Goal: Task Accomplishment & Management: Use online tool/utility

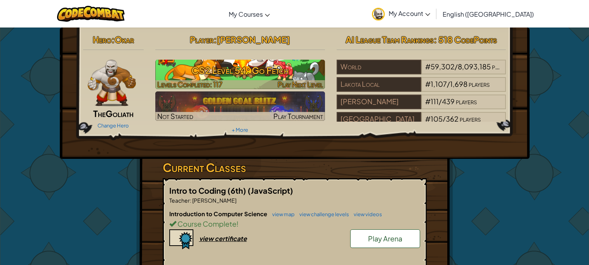
click at [230, 78] on h3 "CS2 Level 54: Go Fetch" at bounding box center [240, 70] width 170 height 17
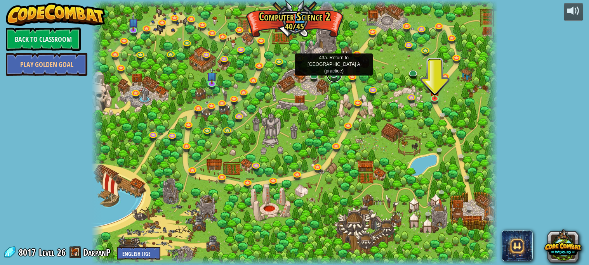
click at [336, 74] on link at bounding box center [334, 75] width 16 height 16
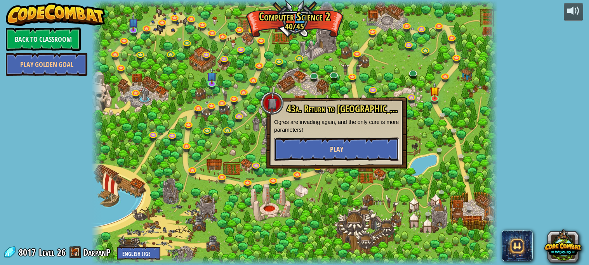
click at [326, 151] on button "Play" at bounding box center [336, 149] width 125 height 23
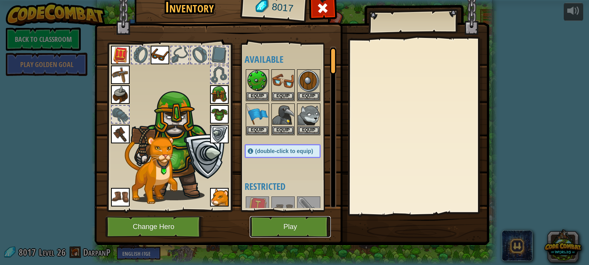
click at [269, 223] on button "Play" at bounding box center [290, 227] width 81 height 21
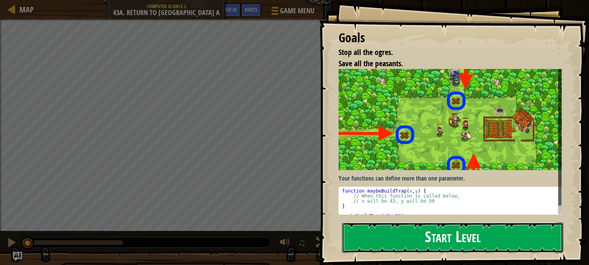
click at [420, 236] on button "Start Level" at bounding box center [452, 238] width 221 height 31
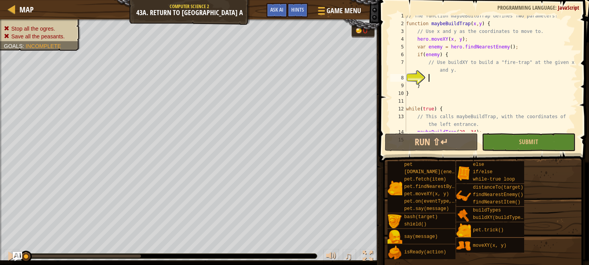
scroll to position [3, 0]
type textarea "b"
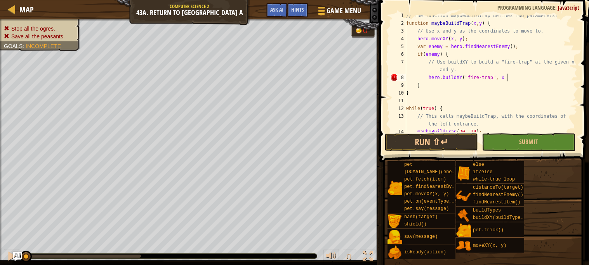
scroll to position [3, 7]
type textarea "hero.buildXY("fire-trap", x, y)"
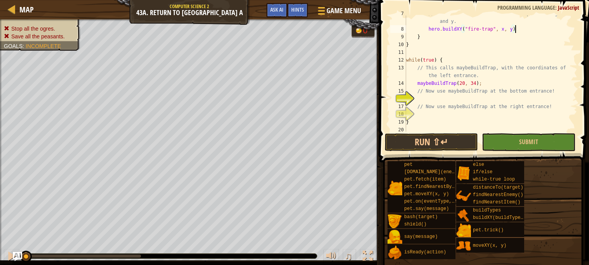
scroll to position [54, 0]
click at [462, 96] on div "// Use buildXY to build a "fire-trap" at the given x and y. hero . buildXY ( "f…" at bounding box center [490, 78] width 173 height 140
type textarea "maybeBuildTrap(38, 20)"
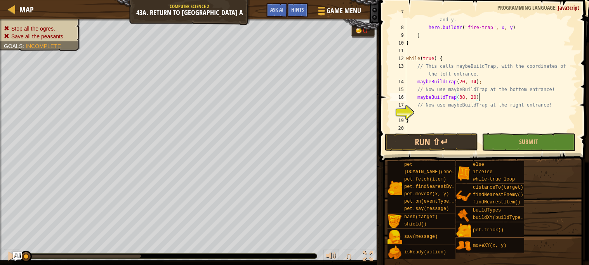
click at [451, 109] on div "// Use buildXY to build a "fire-trap" at the given x and y. hero . buildXY ( "f…" at bounding box center [490, 78] width 173 height 140
click at [501, 96] on div "// Use buildXY to build a "fire-trap" at the given x and y. hero . buildXY ( "f…" at bounding box center [490, 78] width 173 height 140
click at [533, 26] on div "// Use buildXY to build a "fire-trap" at the given x and y. hero . buildXY ( "f…" at bounding box center [490, 78] width 173 height 140
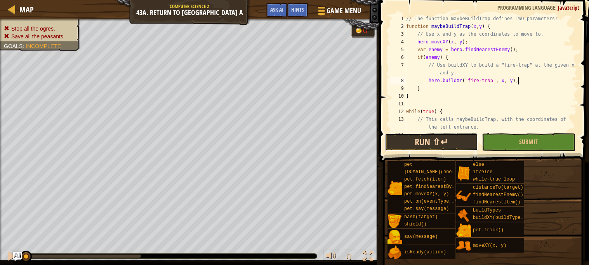
click at [433, 146] on button "Run ⇧↵" at bounding box center [431, 143] width 93 height 18
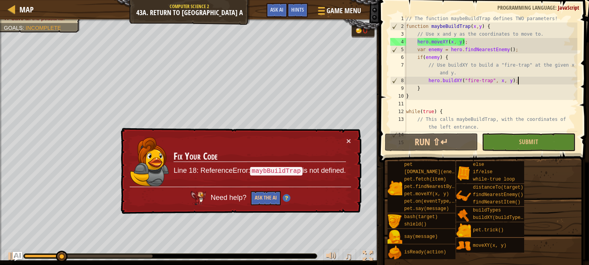
click at [345, 141] on td "Fix Your Code Line 18: ReferenceError: maybBuildTrap is not defined." at bounding box center [259, 162] width 173 height 50
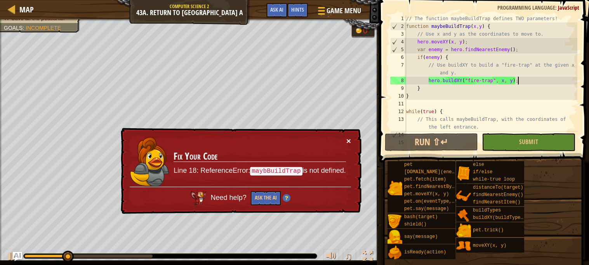
click at [349, 139] on button "×" at bounding box center [348, 141] width 5 height 8
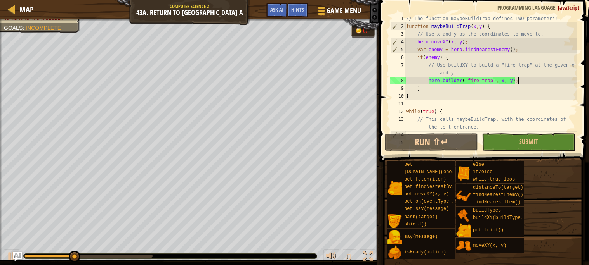
scroll to position [54, 0]
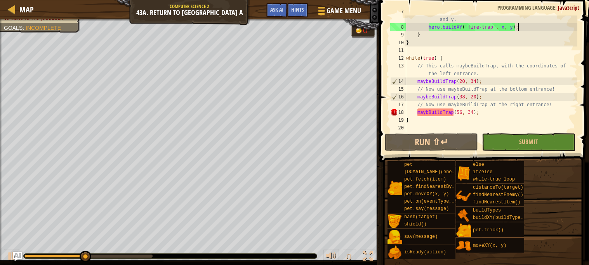
click at [428, 112] on div "// Use buildXY to build a "fire-trap" at the given x and y. hero . buildXY ( "f…" at bounding box center [490, 78] width 173 height 140
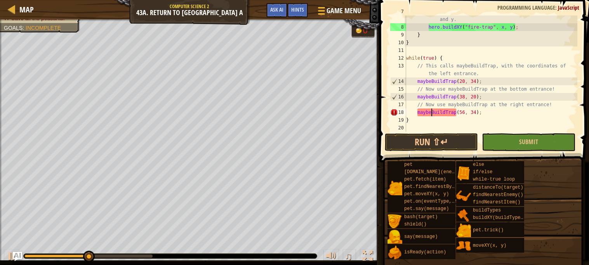
scroll to position [3, 2]
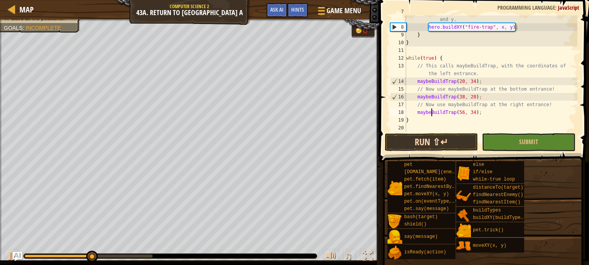
type textarea "maybeBuildTrap(56, 34);"
click at [437, 143] on button "Run ⇧↵" at bounding box center [431, 143] width 93 height 18
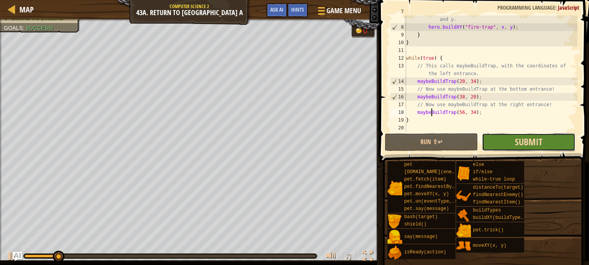
click at [534, 137] on span "Submit" at bounding box center [529, 142] width 28 height 12
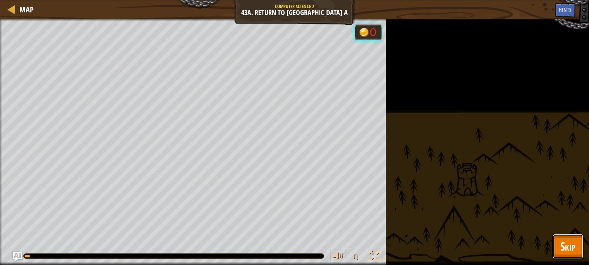
click at [560, 243] on span "Skip" at bounding box center [567, 247] width 15 height 16
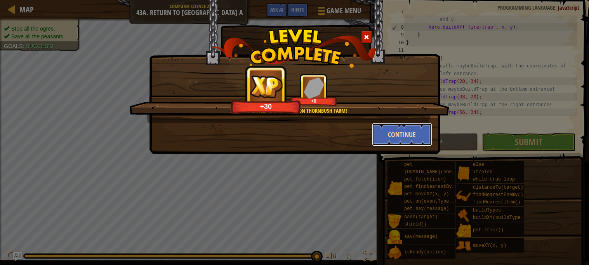
click at [402, 130] on button "Continue" at bounding box center [402, 134] width 60 height 23
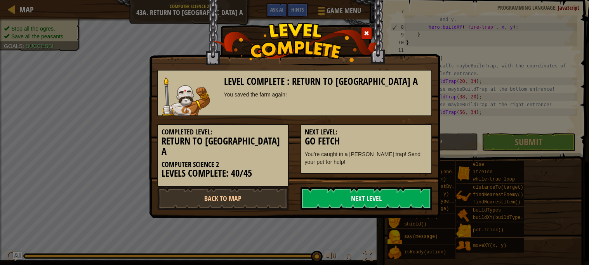
click at [251, 172] on div "Completed Level: Return to [GEOGRAPHIC_DATA] A Computer Science 2 Levels Comple…" at bounding box center [223, 155] width 132 height 63
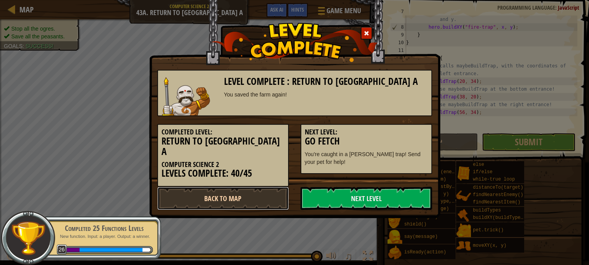
click at [222, 187] on link "Back to Map" at bounding box center [223, 198] width 132 height 23
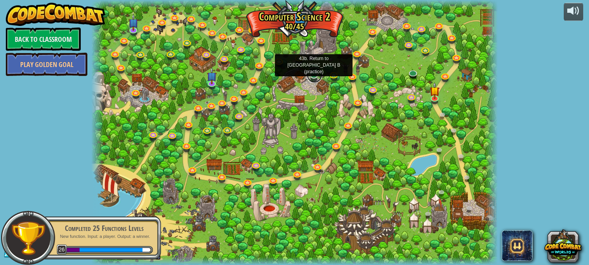
click at [314, 76] on link at bounding box center [315, 76] width 16 height 16
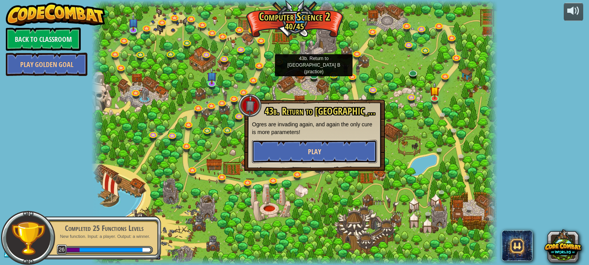
click at [331, 146] on button "Play" at bounding box center [314, 151] width 125 height 23
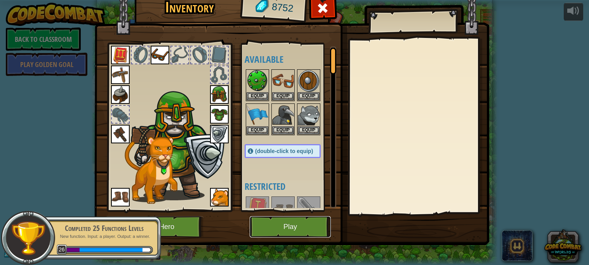
click at [276, 234] on button "Play" at bounding box center [290, 227] width 81 height 21
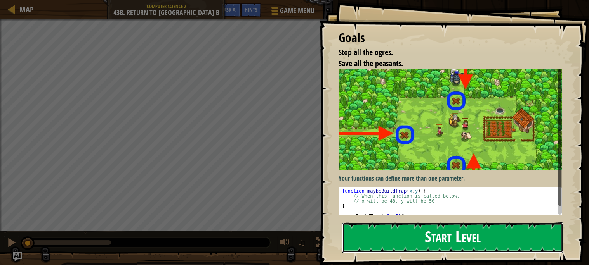
click at [451, 238] on button "Start Level" at bounding box center [452, 238] width 221 height 31
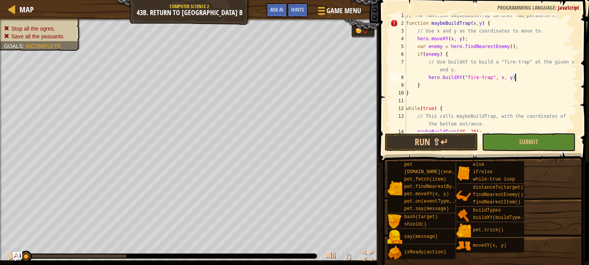
scroll to position [3, 9]
type textarea "hero.buildXY("fire-trap", x, y);"
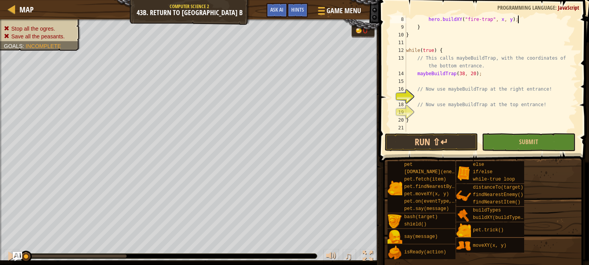
scroll to position [62, 0]
click at [450, 95] on div "hero . buildXY ( "fire-trap" , x , y ) ; } } while ( true ) { // This calls may…" at bounding box center [490, 82] width 173 height 132
click at [443, 106] on div "hero . buildXY ( "fire-trap" , x , y ) ; } } while ( true ) { // This calls may…" at bounding box center [490, 82] width 173 height 132
type textarea "// Now use maybeBuildTrap at the top entrance!"
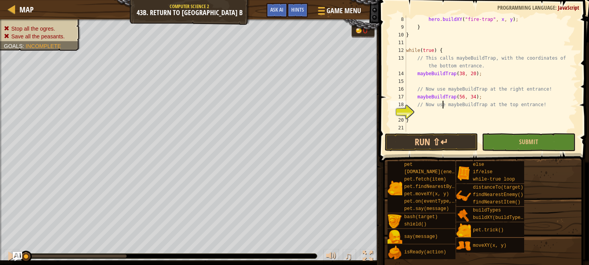
click at [438, 112] on div "hero . buildXY ( "fire-trap" , x , y ) ; } } while ( true ) { // This calls may…" at bounding box center [490, 82] width 173 height 132
type textarea "maybeBuildTrap(38, 48)"
click at [457, 137] on button "Run ⇧↵" at bounding box center [431, 143] width 93 height 18
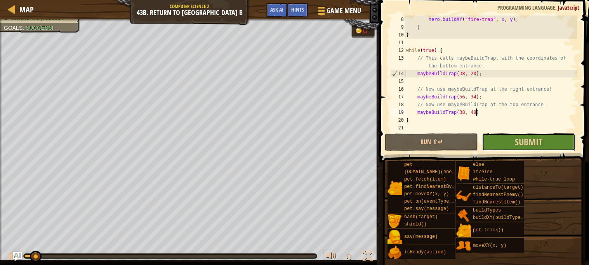
click at [567, 140] on button "Submit" at bounding box center [528, 143] width 93 height 18
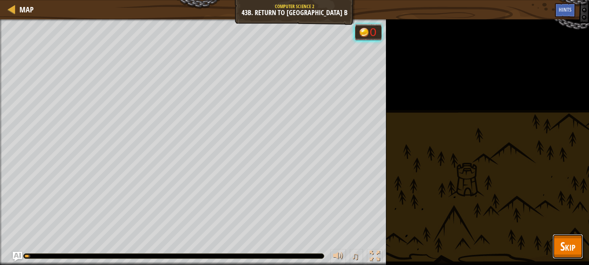
click at [567, 244] on span "Skip" at bounding box center [567, 247] width 15 height 16
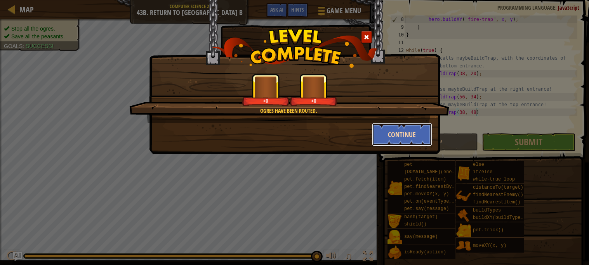
click at [402, 137] on button "Continue" at bounding box center [402, 134] width 60 height 23
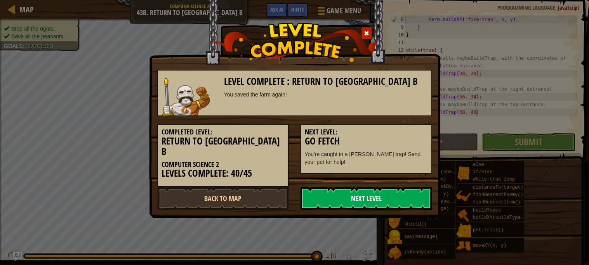
click at [375, 189] on link "Next Level" at bounding box center [366, 198] width 132 height 23
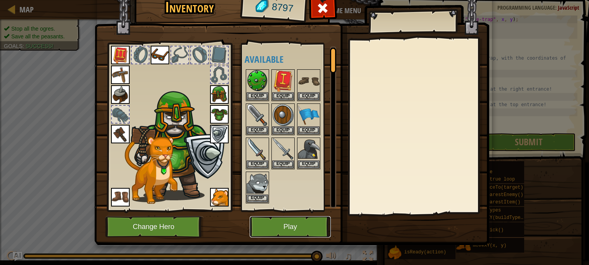
click at [293, 225] on button "Play" at bounding box center [290, 227] width 81 height 21
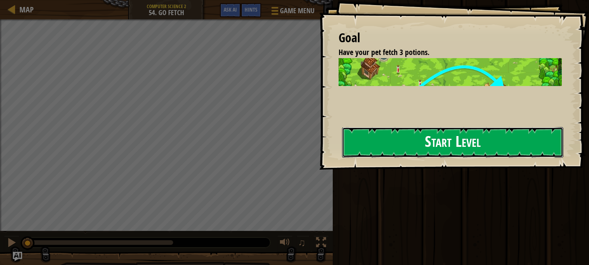
click at [424, 139] on button "Start Level" at bounding box center [452, 142] width 221 height 31
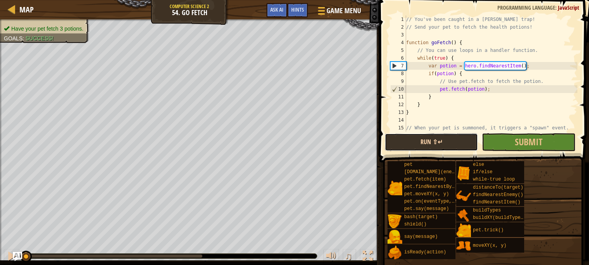
click at [447, 141] on button "Run ⇧↵" at bounding box center [431, 143] width 93 height 18
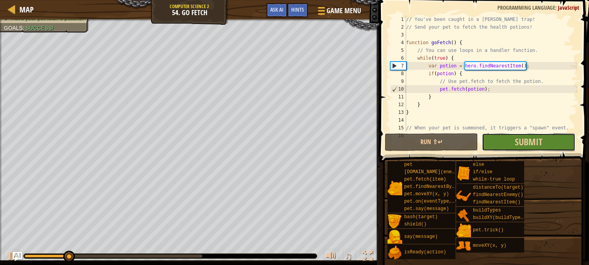
click at [504, 142] on button "Submit" at bounding box center [528, 143] width 93 height 18
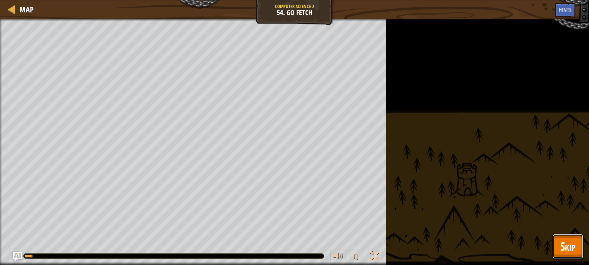
click at [565, 239] on span "Skip" at bounding box center [567, 247] width 15 height 16
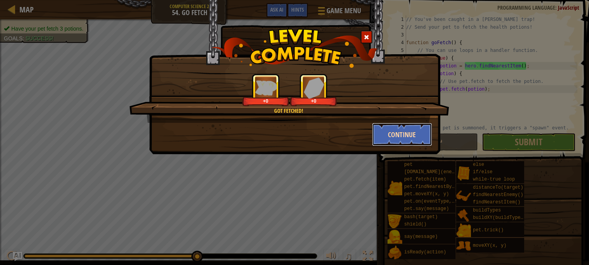
click at [392, 128] on button "Continue" at bounding box center [402, 134] width 60 height 23
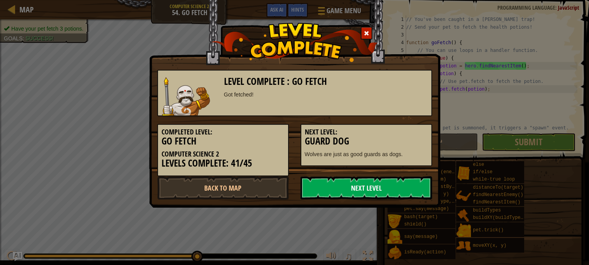
click at [350, 185] on link "Next Level" at bounding box center [366, 188] width 132 height 23
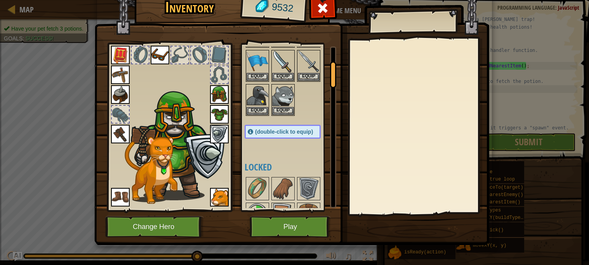
scroll to position [88, 0]
click at [280, 108] on button "Equip" at bounding box center [283, 110] width 22 height 8
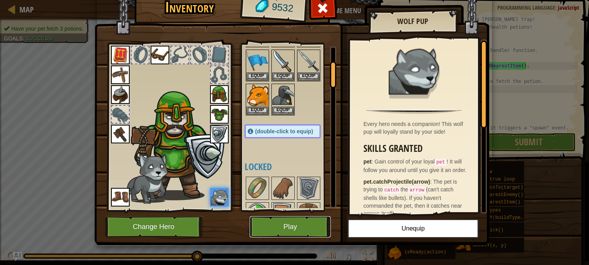
click at [291, 229] on button "Play" at bounding box center [290, 227] width 81 height 21
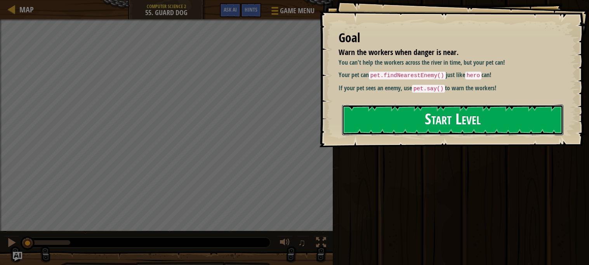
click at [461, 115] on button "Start Level" at bounding box center [452, 120] width 221 height 31
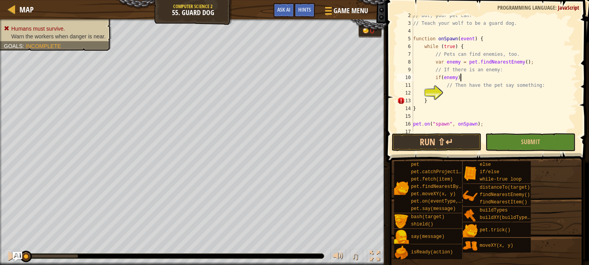
scroll to position [3, 3]
type textarea "if(enemy) {"
click at [462, 90] on div "// But, your pet can! // Teach your wolf to be a guard dog. function onSpawn ( …" at bounding box center [494, 78] width 166 height 132
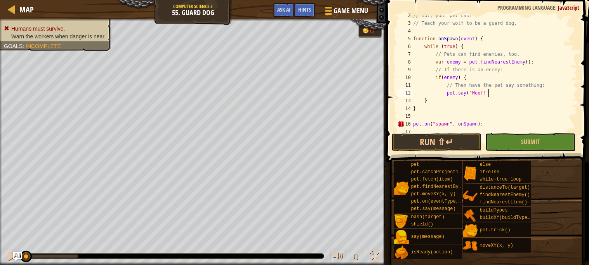
type textarea "pet.say("Woof!")"
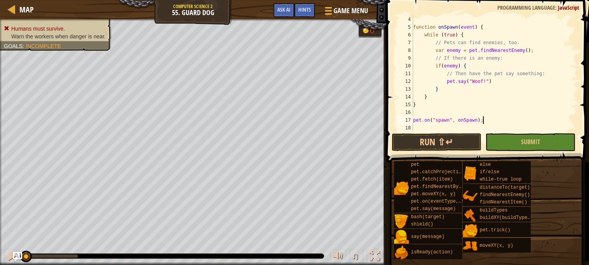
click at [507, 118] on div "function onSpawn ( event ) { while ( true ) { // Pets can find enemies, too. va…" at bounding box center [494, 82] width 166 height 132
type textarea "pet.on("spawn", onSpawn);"
click at [473, 139] on button "Run ⇧↵" at bounding box center [437, 143] width 90 height 18
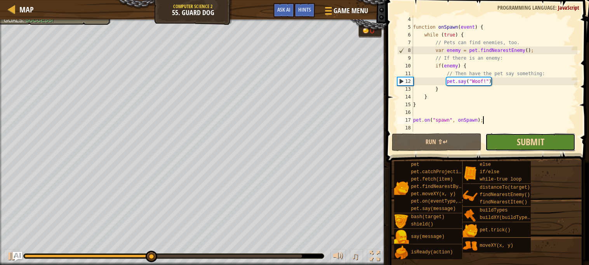
click at [526, 140] on span "Submit" at bounding box center [531, 142] width 28 height 12
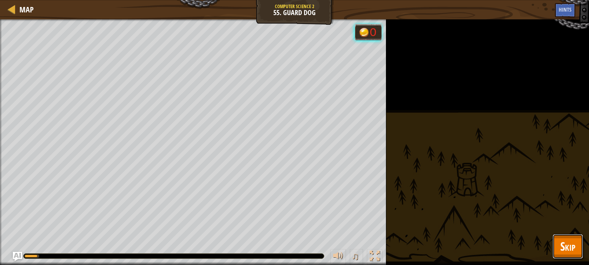
click at [563, 239] on span "Skip" at bounding box center [567, 247] width 15 height 16
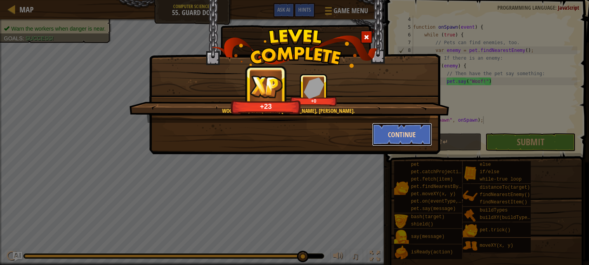
click at [410, 134] on button "Continue" at bounding box center [402, 134] width 60 height 23
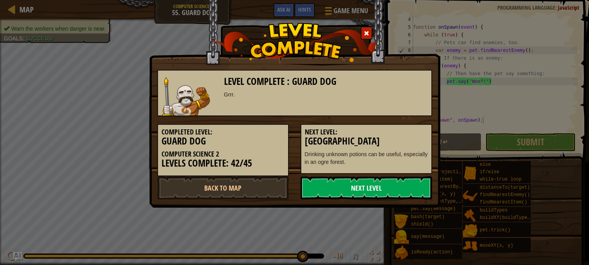
click at [360, 186] on link "Next Level" at bounding box center [366, 188] width 132 height 23
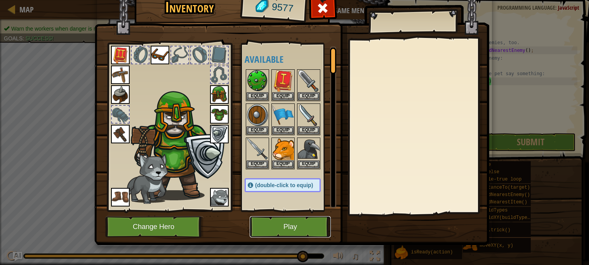
click at [282, 228] on button "Play" at bounding box center [290, 227] width 81 height 21
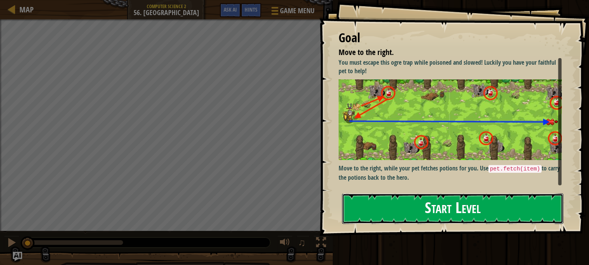
click at [406, 205] on button "Start Level" at bounding box center [452, 209] width 221 height 31
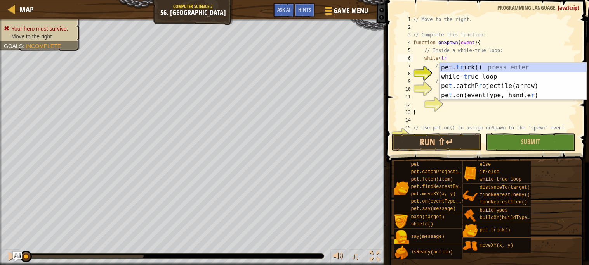
scroll to position [3, 2]
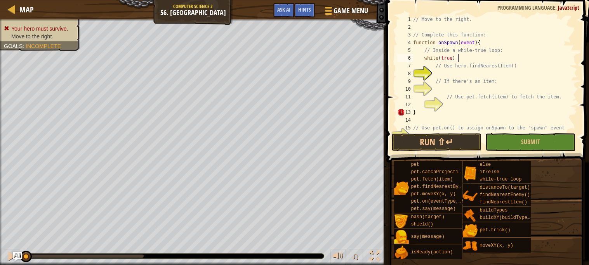
type textarea "while(true) {"
click at [484, 73] on div "// Move to the right. // Complete this function: function onSpawn ( event ) { /…" at bounding box center [494, 82] width 166 height 132
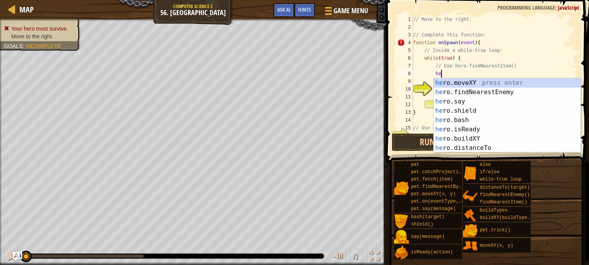
type textarea "h"
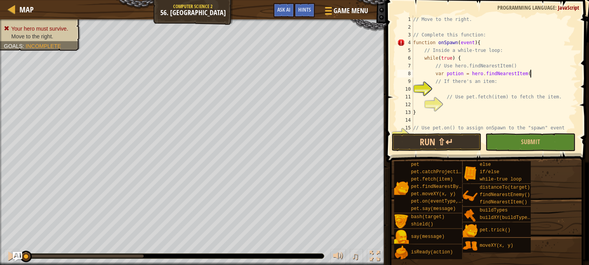
scroll to position [3, 9]
click at [466, 83] on div "// Move to the right. // Complete this function: function onSpawn ( event ) { /…" at bounding box center [494, 82] width 166 height 132
type textarea "// If there's an item:"
click at [462, 89] on div "// Move to the right. // Complete this function: function onSpawn ( event ) { /…" at bounding box center [494, 82] width 166 height 132
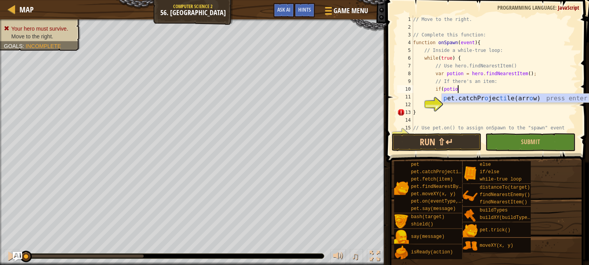
scroll to position [3, 3]
type textarea "if(potion)"
click at [483, 102] on div "// Move to the right. // Complete this function: function onSpawn ( event ) { /…" at bounding box center [494, 82] width 166 height 132
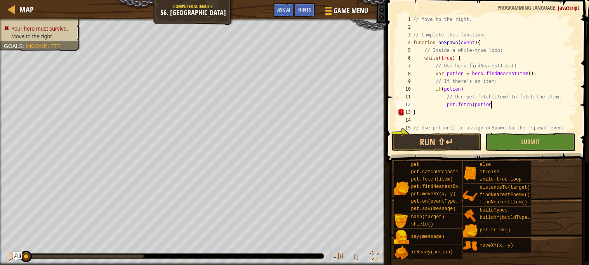
scroll to position [3, 6]
type textarea "pet.fetch(potion)"
click at [482, 88] on div "// Move to the right. // Complete this function: function onSpawn ( event ) { /…" at bounding box center [494, 82] width 166 height 132
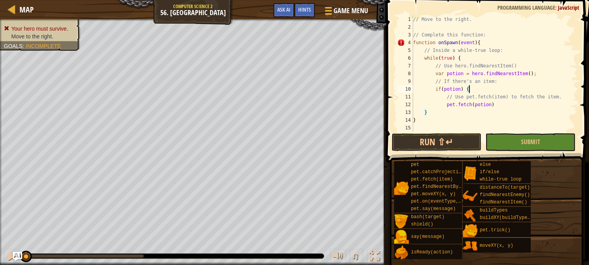
click at [505, 101] on div "// Move to the right. // Complete this function: function onSpawn ( event ) { /…" at bounding box center [494, 82] width 166 height 132
type textarea "pet.fetch(potion)"
type textarea "}"
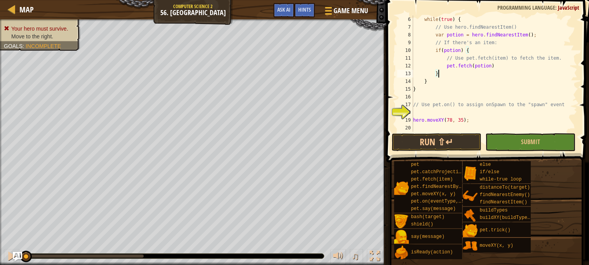
click at [442, 112] on div "while ( true ) { // Use hero.findNearestItem() var potion = hero . findNearestI…" at bounding box center [494, 82] width 166 height 132
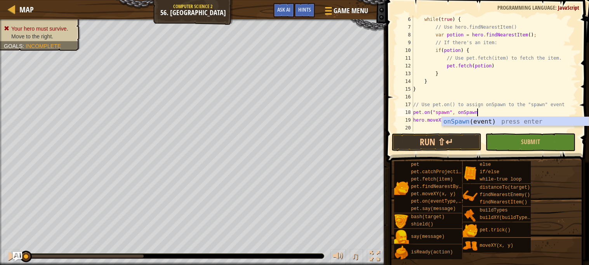
scroll to position [3, 5]
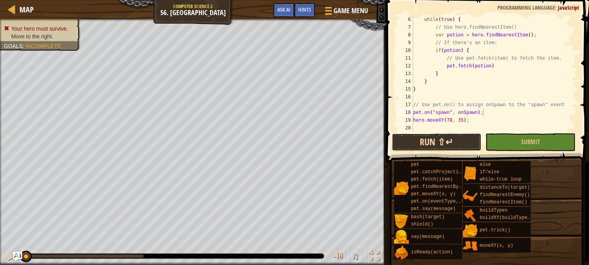
click at [436, 140] on button "Run ⇧↵" at bounding box center [437, 143] width 90 height 18
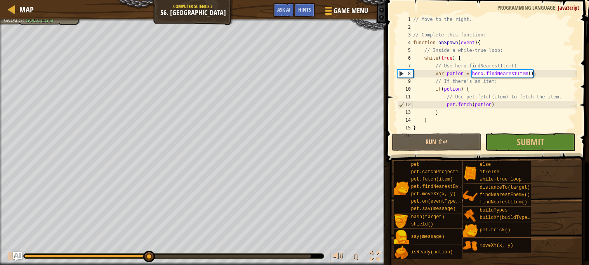
scroll to position [0, 0]
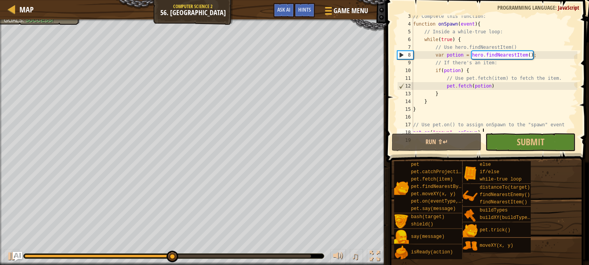
click at [463, 85] on div "// Complete this function: function onSpawn ( event ) { // Inside a while-true …" at bounding box center [494, 78] width 166 height 132
type textarea "pet.fetch(potion)"
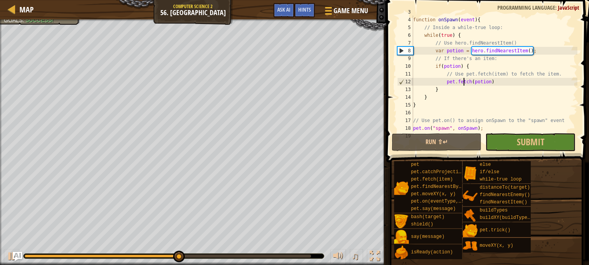
scroll to position [38, 0]
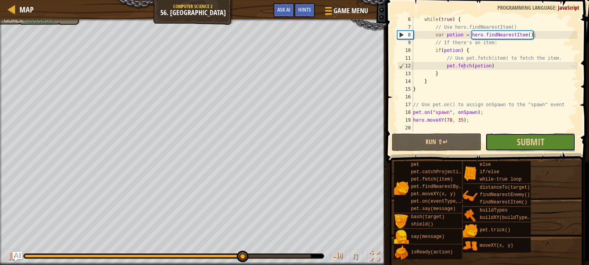
click at [515, 135] on button "Submit" at bounding box center [530, 143] width 90 height 18
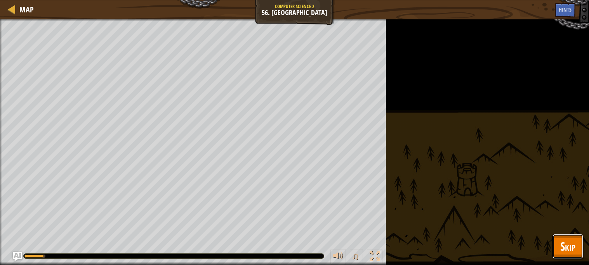
click at [567, 246] on span "Skip" at bounding box center [567, 247] width 15 height 16
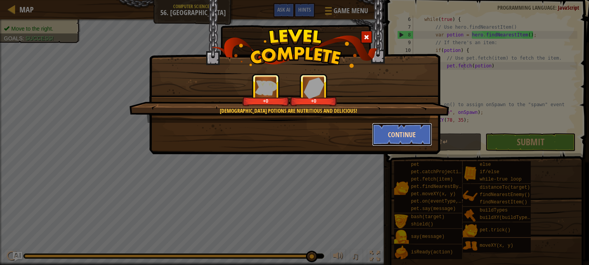
click at [396, 135] on button "Continue" at bounding box center [402, 134] width 60 height 23
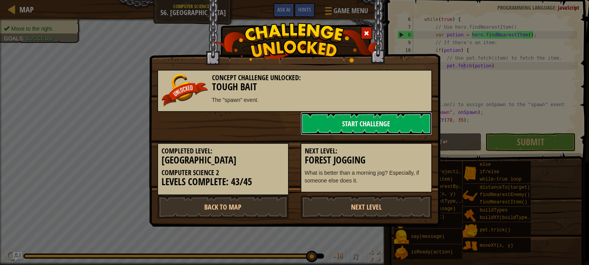
click at [376, 123] on link "Start Challenge" at bounding box center [366, 123] width 132 height 23
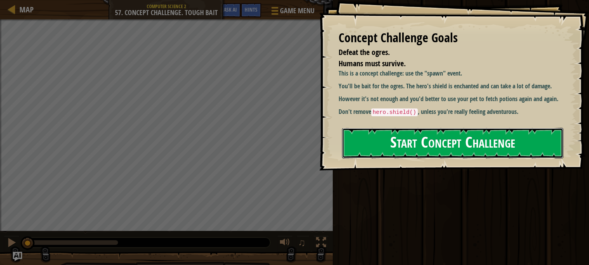
click at [401, 134] on button "Start Concept Challenge" at bounding box center [452, 143] width 221 height 31
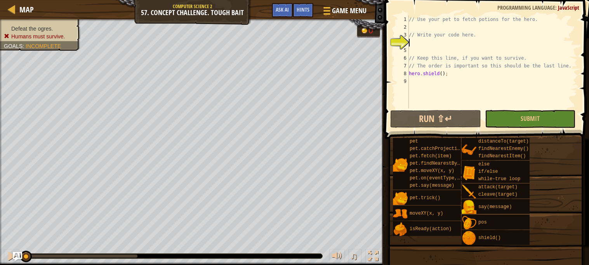
click at [466, 49] on div "// Use your pet to fetch potions for the hero. // Write your code here. // Keep…" at bounding box center [492, 70] width 170 height 109
click at [449, 42] on div "// Use your pet to fetch potions for the hero. // Write your code here. // Keep…" at bounding box center [492, 70] width 170 height 109
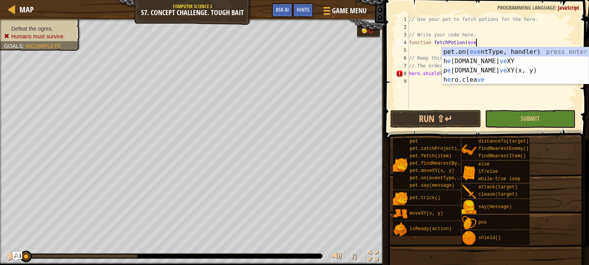
scroll to position [3, 5]
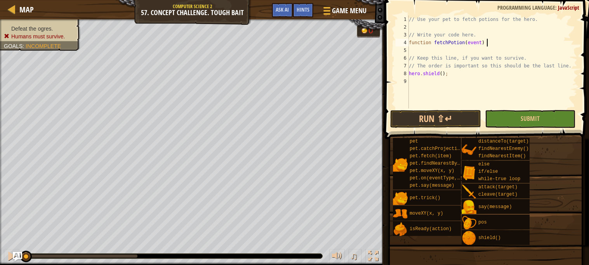
type textarea "function fetchPotion(event) {"
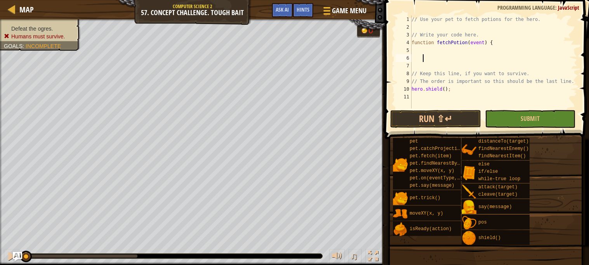
type textarea "}"
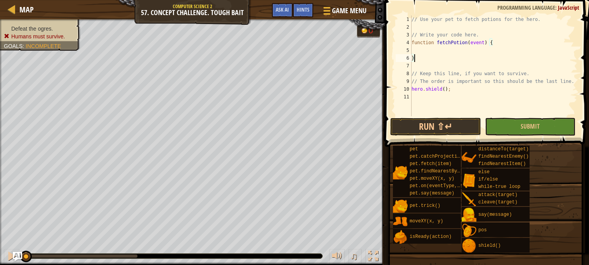
click at [430, 49] on div "// Use your pet to fetch potions for the hero. // Write your code here. functio…" at bounding box center [493, 74] width 167 height 116
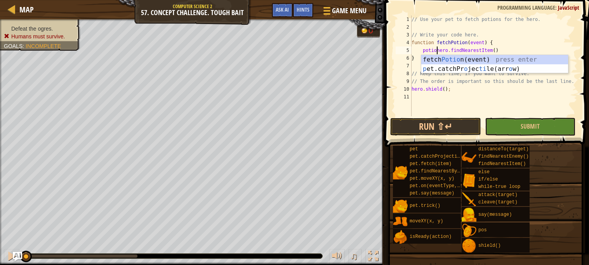
scroll to position [3, 2]
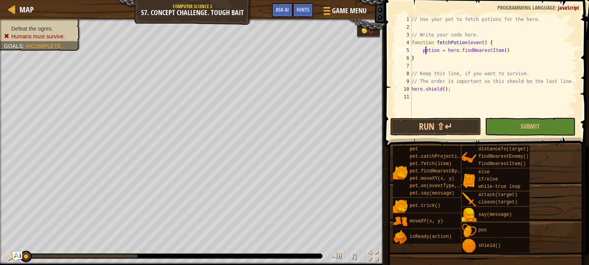
click at [424, 50] on div "// Use your pet to fetch potions for the hero. // Write your code here. functio…" at bounding box center [493, 74] width 167 height 116
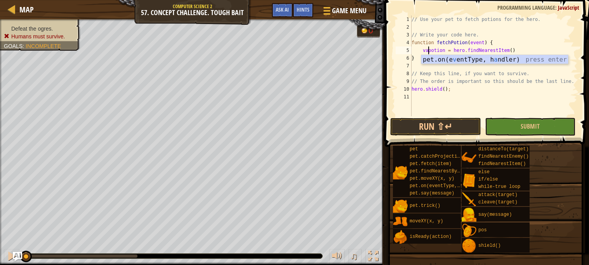
scroll to position [3, 2]
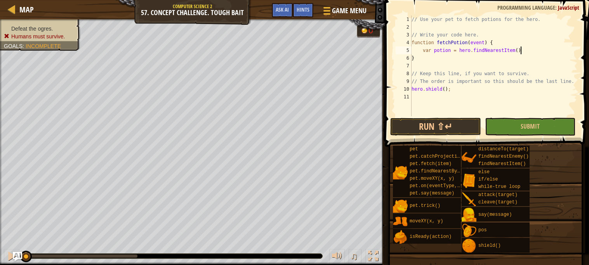
click at [521, 50] on div "// Use your pet to fetch potions for the hero. // Write your code here. functio…" at bounding box center [493, 74] width 167 height 116
type textarea "var potion = hero.findNearestItem();"
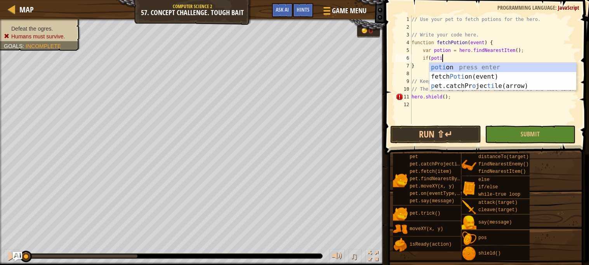
scroll to position [3, 2]
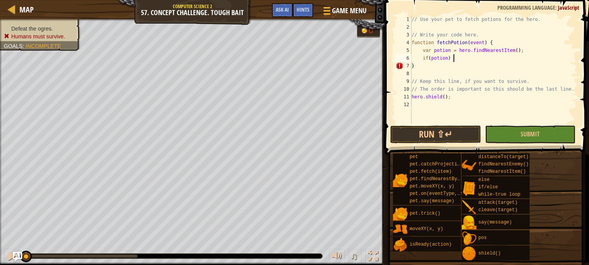
type textarea "if(potion) {"
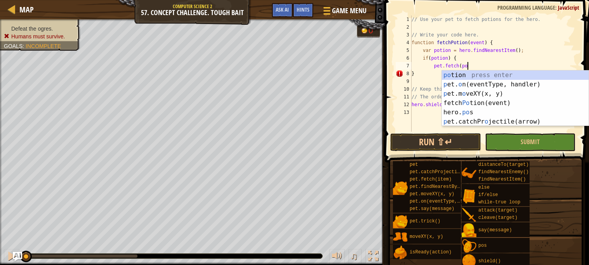
scroll to position [3, 5]
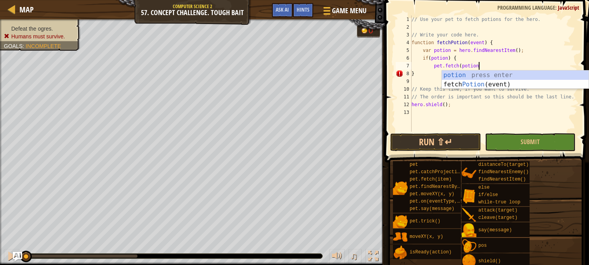
type textarea "pet.fetch(potion)"
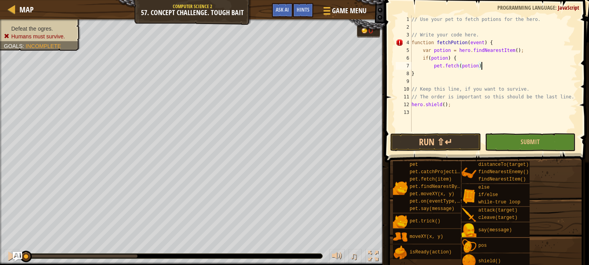
scroll to position [3, 1]
type textarea "}"
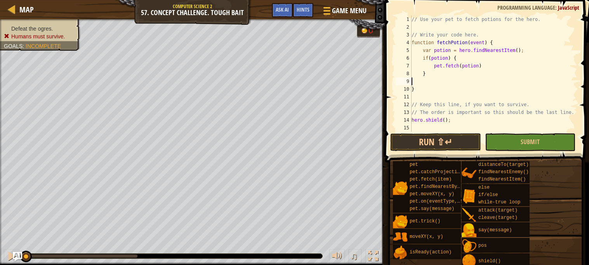
scroll to position [3, 0]
click at [575, 102] on div "// Use your pet to fetch potions for the hero. // Write your code here. functio…" at bounding box center [493, 82] width 167 height 132
type textarea "// The order is important so this should be the last line."
click at [467, 87] on div "// Use your pet to fetch potions for the hero. // Write your code here. functio…" at bounding box center [493, 82] width 167 height 132
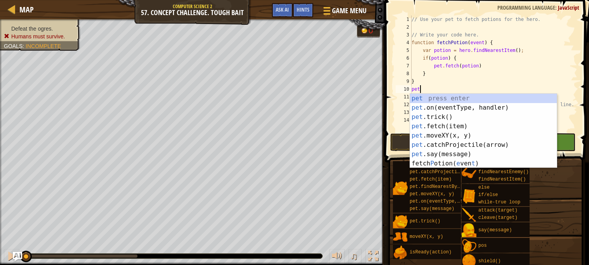
type textarea "p"
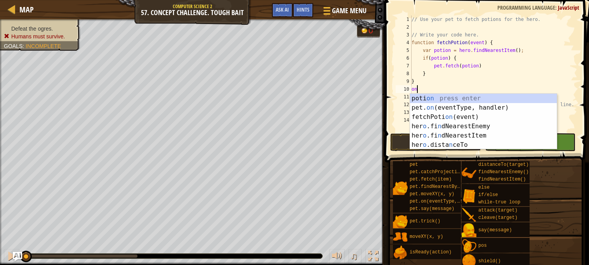
type textarea "o"
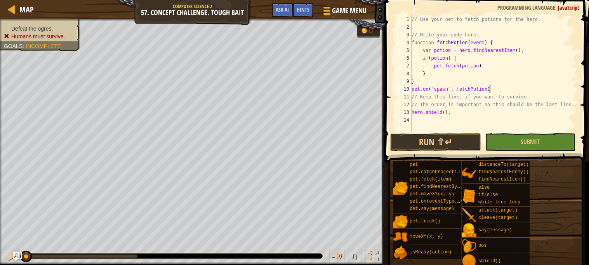
scroll to position [3, 6]
click at [429, 141] on button "Run ⇧↵" at bounding box center [435, 143] width 90 height 18
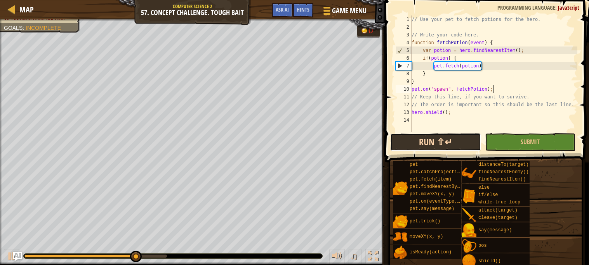
click at [410, 145] on button "Run ⇧↵" at bounding box center [435, 143] width 90 height 18
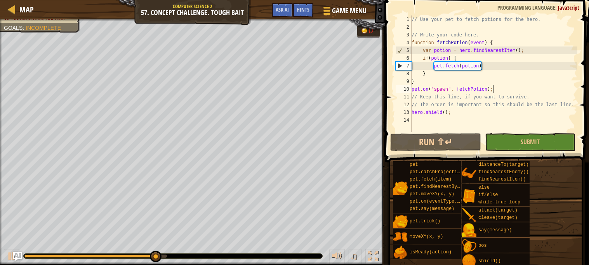
click at [427, 88] on div "// Use your pet to fetch potions for the hero. // Write your code here. functio…" at bounding box center [493, 82] width 167 height 132
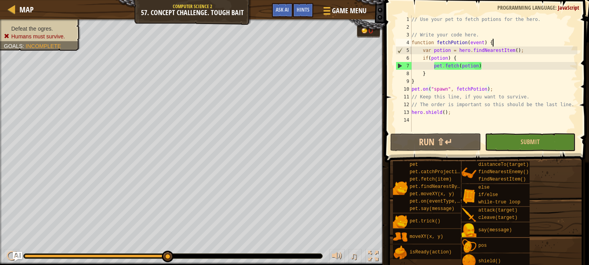
click at [502, 42] on div "// Use your pet to fetch potions for the hero. // Write your code here. functio…" at bounding box center [493, 82] width 167 height 132
type textarea "function fetchPotion(event) {"
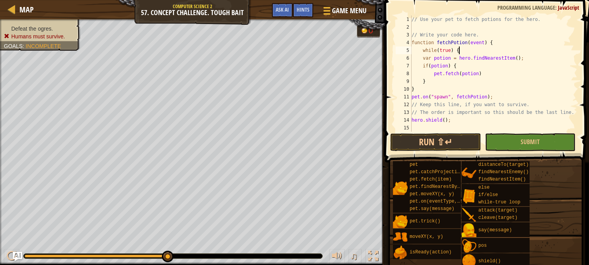
scroll to position [3, 3]
click at [482, 79] on div "// Use your pet to fetch potions for the hero. // Write your code here. functio…" at bounding box center [493, 82] width 167 height 132
type textarea "}"
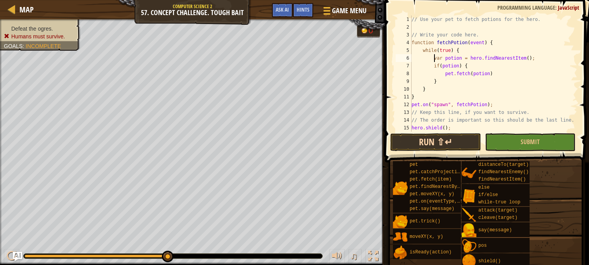
type textarea "var potion = hero.findNearestItem();"
click at [460, 138] on button "Run ⇧↵" at bounding box center [435, 143] width 90 height 18
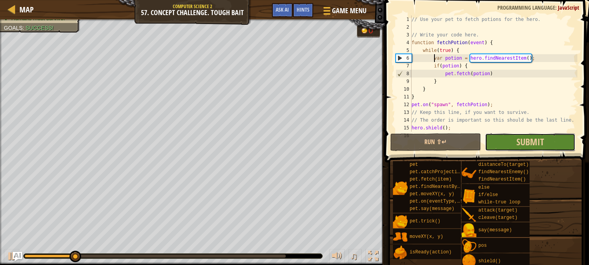
click at [506, 137] on button "Submit" at bounding box center [530, 143] width 90 height 18
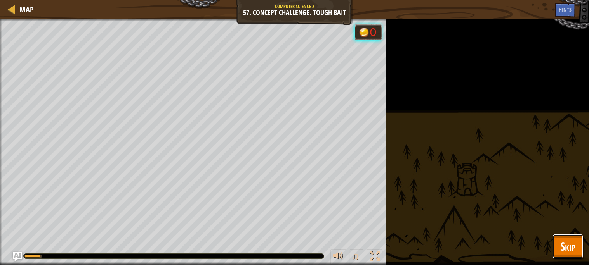
click at [558, 239] on button "Skip" at bounding box center [567, 246] width 31 height 25
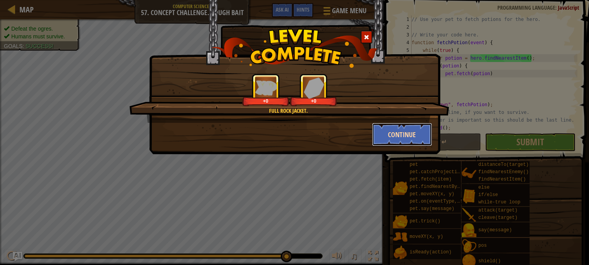
click at [385, 137] on button "Continue" at bounding box center [402, 134] width 60 height 23
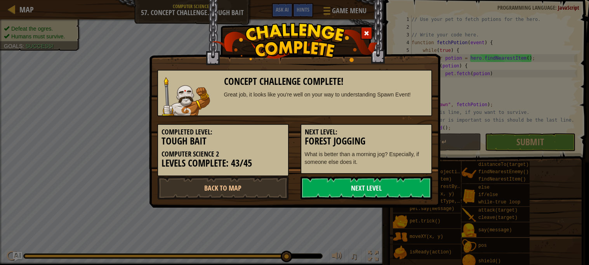
click at [336, 177] on link "Next Level" at bounding box center [366, 188] width 132 height 23
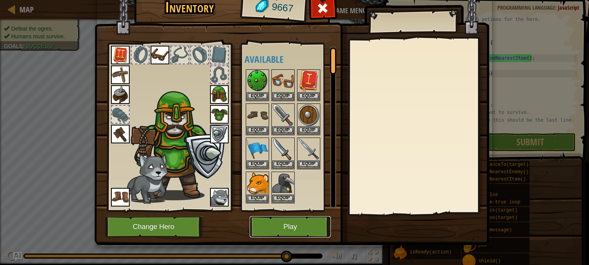
click at [285, 224] on button "Play" at bounding box center [290, 227] width 81 height 21
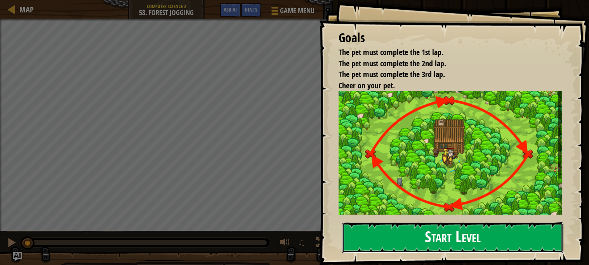
click at [448, 242] on button "Start Level" at bounding box center [452, 238] width 221 height 31
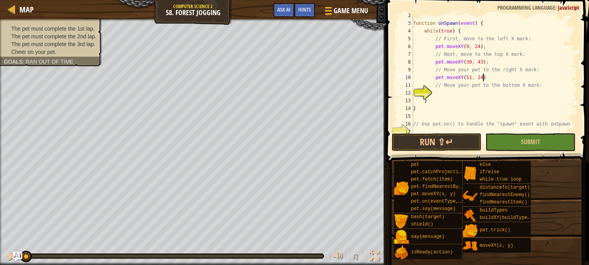
scroll to position [3, 5]
type textarea "pet.moveXY(51, 24);"
click at [476, 91] on div "function onSpawn ( event ) { while ( true ) { // First, move to the left X mark…" at bounding box center [494, 78] width 166 height 132
type textarea "pet.moveXY(30, 43);"
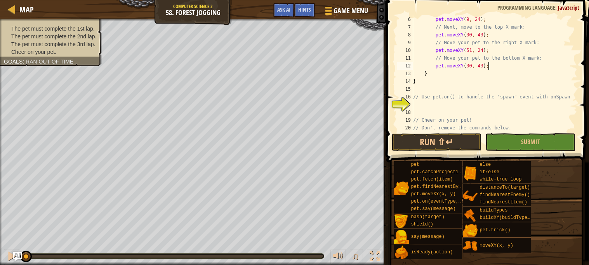
scroll to position [74, 0]
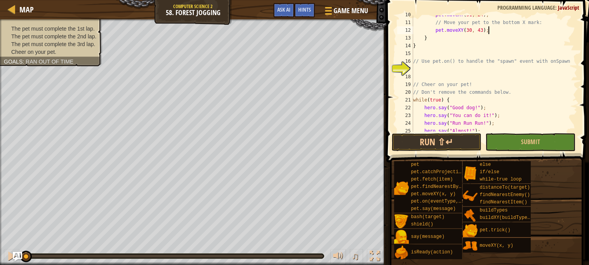
click at [429, 67] on div "pet . moveXY ( 51 , 24 ) ; // Move your pet to the bottom X mark: pet . moveXY …" at bounding box center [494, 77] width 166 height 132
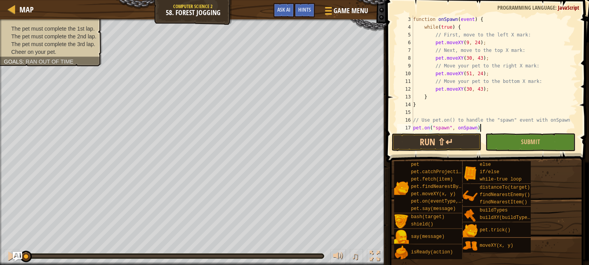
scroll to position [3, 5]
click at [460, 137] on button "Run ⇧↵" at bounding box center [437, 143] width 90 height 18
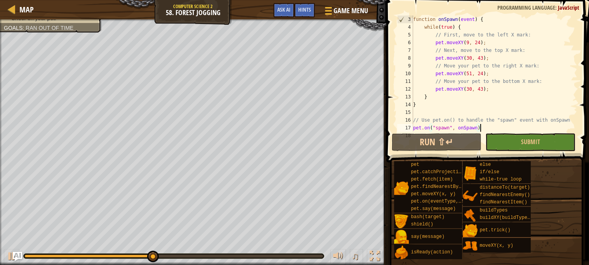
click at [483, 87] on div "function onSpawn ( event ) { while ( true ) { // First, move to the left X mark…" at bounding box center [494, 82] width 166 height 132
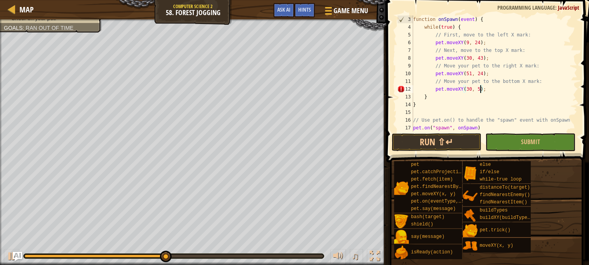
scroll to position [3, 5]
type textarea "pet.moveXY(30, 5);"
click at [445, 138] on button "Run ⇧↵" at bounding box center [437, 143] width 90 height 18
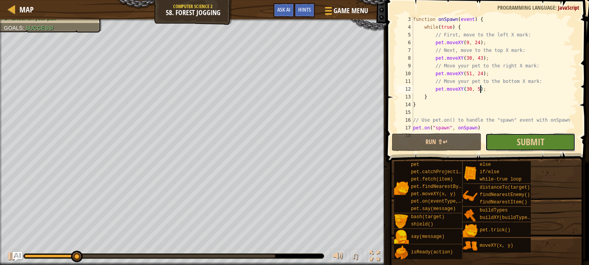
click at [545, 136] on button "Submit" at bounding box center [530, 143] width 90 height 18
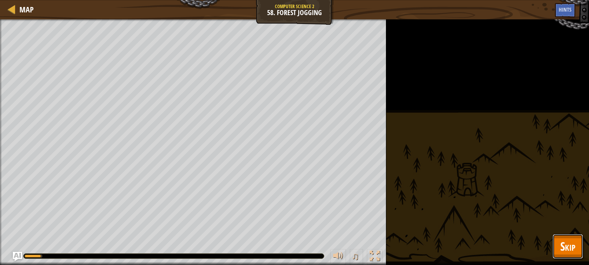
click at [558, 245] on button "Skip" at bounding box center [567, 246] width 31 height 25
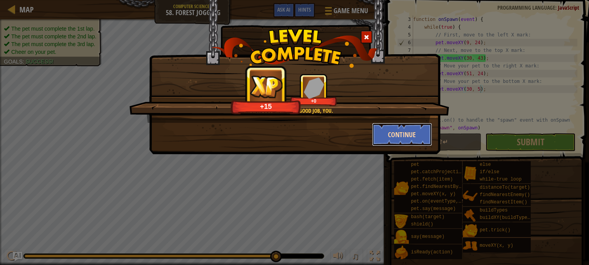
click at [399, 130] on button "Continue" at bounding box center [402, 134] width 60 height 23
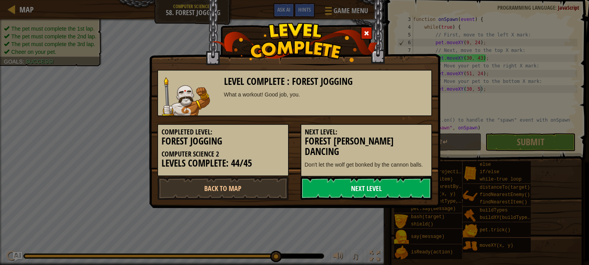
click at [359, 194] on link "Next Level" at bounding box center [366, 188] width 132 height 23
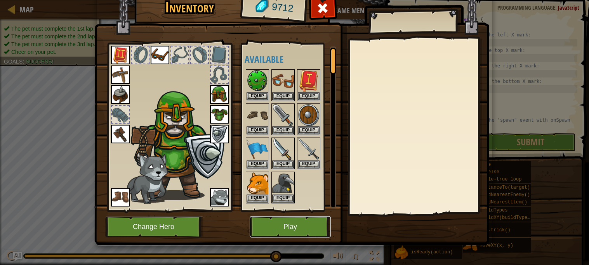
click at [265, 228] on button "Play" at bounding box center [290, 227] width 81 height 21
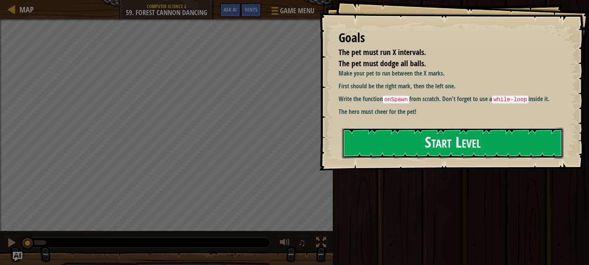
click at [451, 134] on button "Start Level" at bounding box center [452, 143] width 221 height 31
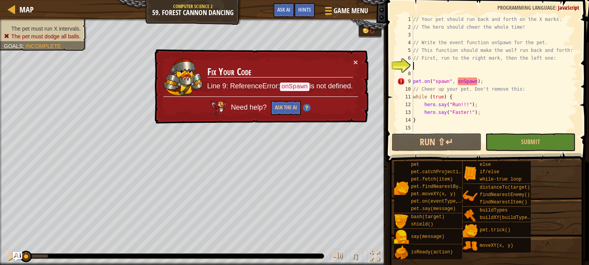
click at [443, 64] on div "// Your pet should run back and forth on the X marks. // The hero should cheer …" at bounding box center [494, 82] width 166 height 132
click at [444, 31] on div "// Your pet should run back and forth on the X marks. // The hero should cheer …" at bounding box center [494, 82] width 166 height 132
click at [430, 64] on div "// Your pet should run back and forth on the X marks. // The hero should cheer …" at bounding box center [494, 82] width 166 height 132
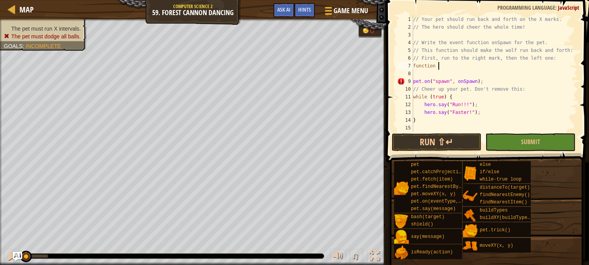
scroll to position [3, 2]
type textarea "function f(event) {"
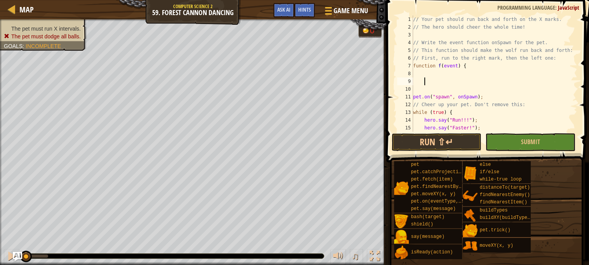
type textarea "{"
type textarea "}"
click at [438, 73] on div "// Your pet should run back and forth on the X marks. // The hero should cheer …" at bounding box center [494, 82] width 166 height 132
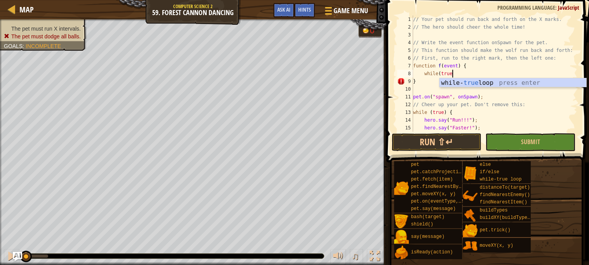
scroll to position [3, 3]
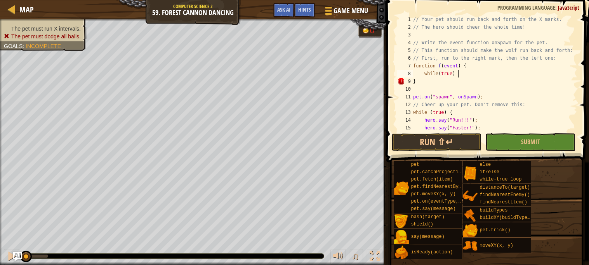
type textarea "while(true) {"
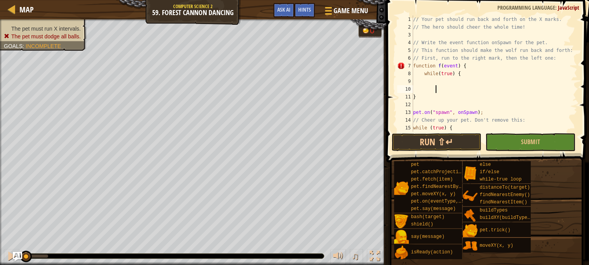
type textarea "}"
click at [455, 82] on div "// Your pet should run back and forth on the X marks. // The hero should cheer …" at bounding box center [494, 82] width 166 height 132
type textarea "pet.moveXY(48, 8);"
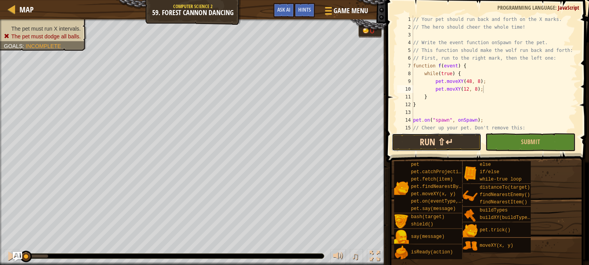
click at [427, 144] on button "Run ⇧↵" at bounding box center [437, 143] width 90 height 18
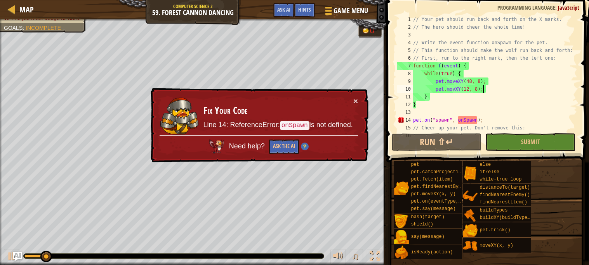
click at [440, 64] on div "// Your pet should run back and forth on the X marks. // The hero should cheer …" at bounding box center [494, 82] width 166 height 132
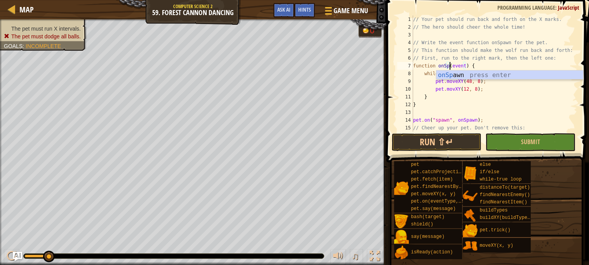
scroll to position [3, 3]
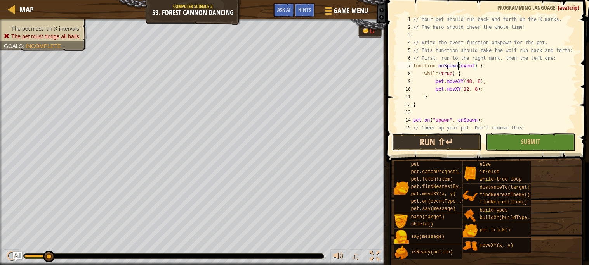
click at [427, 137] on button "Run ⇧↵" at bounding box center [437, 143] width 90 height 18
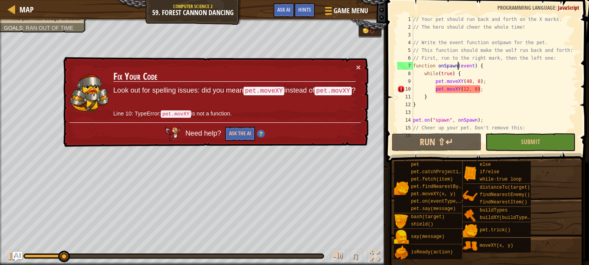
click at [454, 90] on div "// Your pet should run back and forth on the X marks. // The hero should cheer …" at bounding box center [494, 82] width 166 height 132
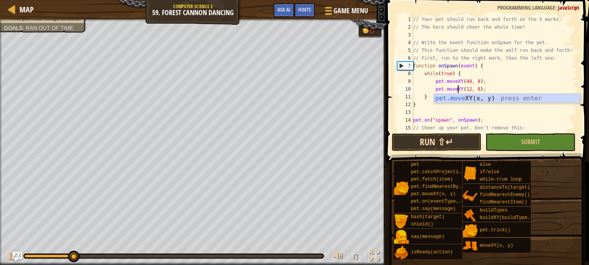
type textarea "pet.moveXY(12, 8);"
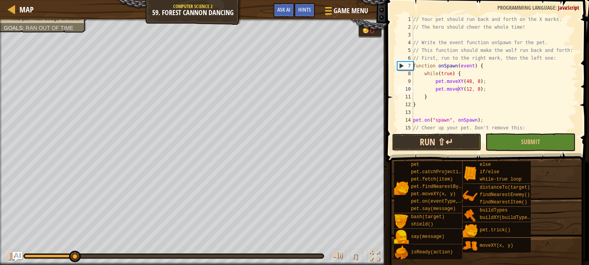
click at [446, 141] on button "Run ⇧↵" at bounding box center [437, 143] width 90 height 18
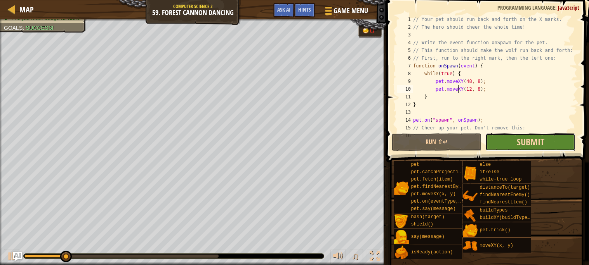
click at [519, 137] on span "Submit" at bounding box center [531, 142] width 28 height 12
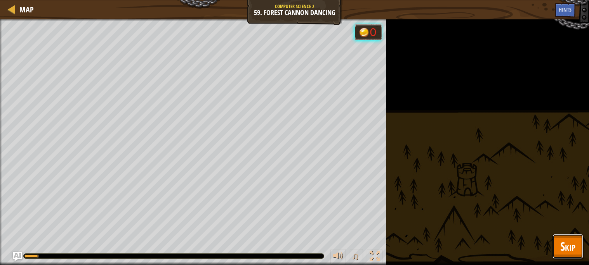
click at [577, 254] on button "Skip" at bounding box center [567, 246] width 31 height 25
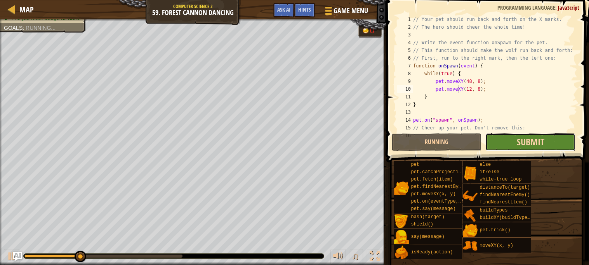
click at [541, 142] on span "Submit" at bounding box center [531, 142] width 28 height 12
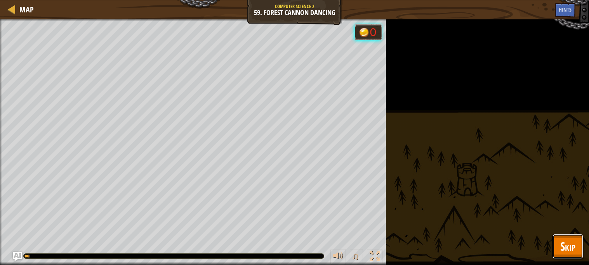
click at [576, 246] on button "Skip" at bounding box center [567, 246] width 31 height 25
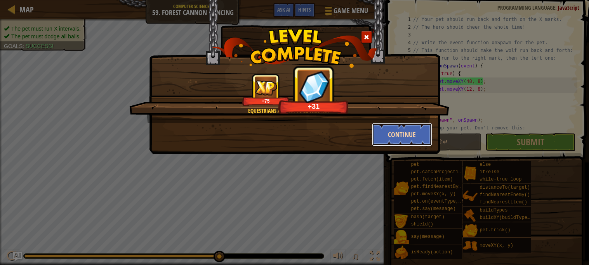
click at [401, 130] on button "Continue" at bounding box center [402, 134] width 60 height 23
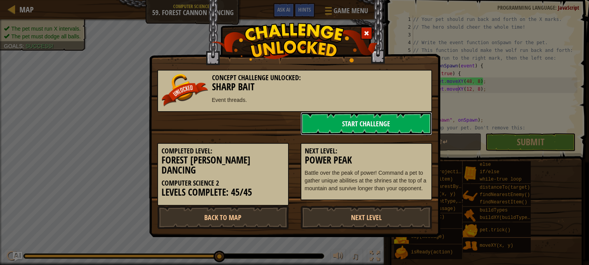
click at [327, 125] on link "Start Challenge" at bounding box center [366, 123] width 132 height 23
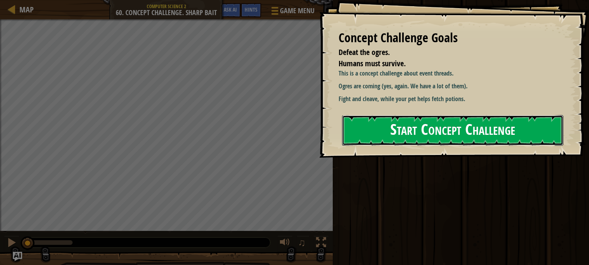
click at [422, 135] on button "Start Concept Challenge" at bounding box center [452, 130] width 221 height 31
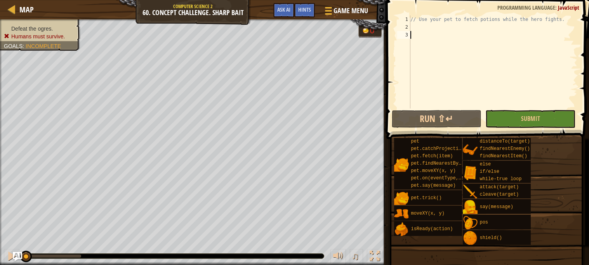
click at [447, 27] on div "// Use your pet to fetch potions while the hero fights." at bounding box center [493, 70] width 168 height 109
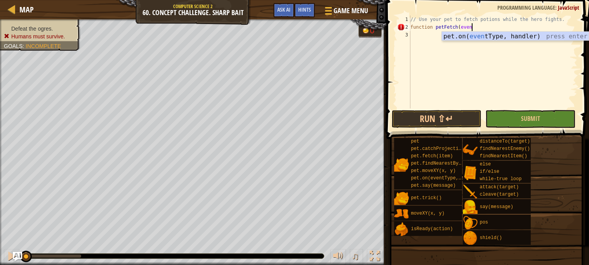
scroll to position [3, 5]
type textarea "function petFetch(event) {"
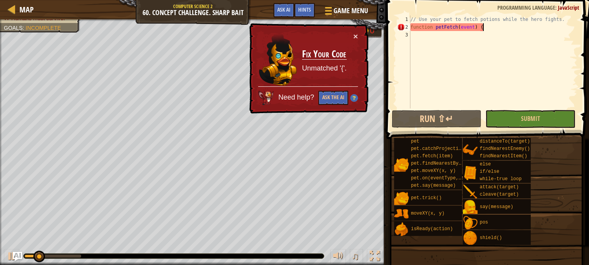
click at [493, 29] on div "// Use your pet to fetch potions while the hero fights. function petFetch ( eve…" at bounding box center [493, 70] width 168 height 109
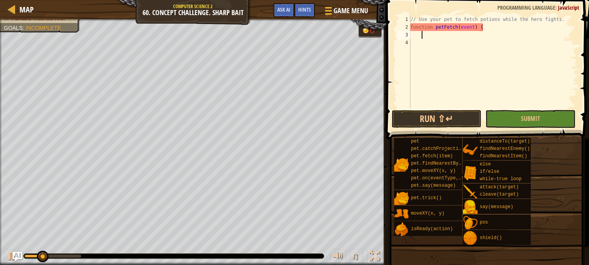
scroll to position [3, 0]
type textarea "}"
click at [472, 33] on div "// Use your pet to fetch potions while the hero fights. function petFetch ( eve…" at bounding box center [493, 70] width 168 height 109
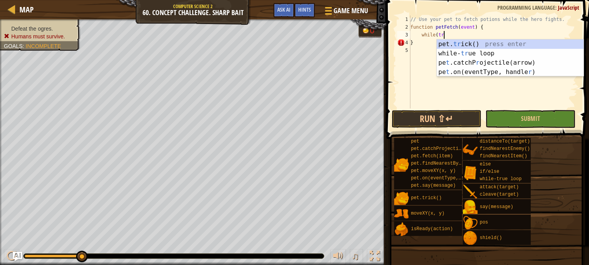
scroll to position [3, 2]
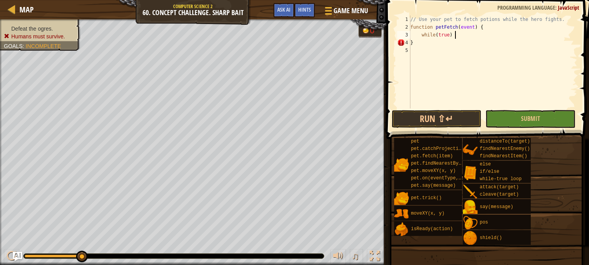
type textarea "while(true) {"
type textarea "}"
click at [460, 42] on div "// Use your pet to fetch potions while the hero fights. function petFetch ( eve…" at bounding box center [493, 70] width 168 height 109
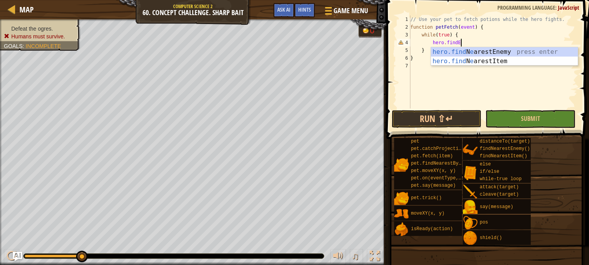
type textarea "hero.find"
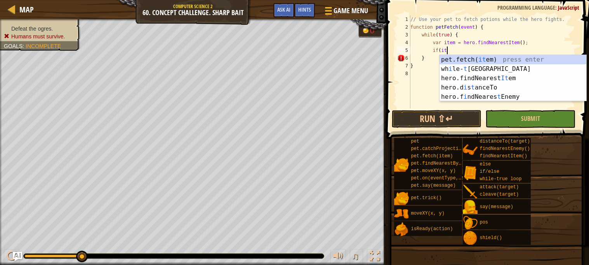
scroll to position [3, 3]
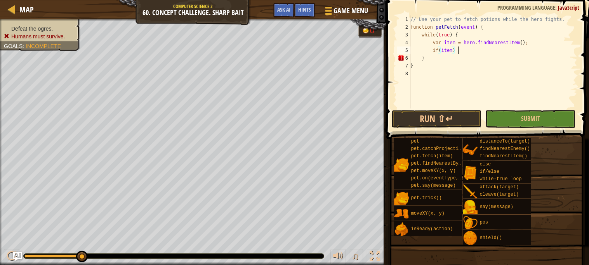
type textarea "if(item) {"
type textarea "}"
click at [459, 59] on div "// Use your pet to fetch potions while the hero fights. function petFetch ( eve…" at bounding box center [494, 70] width 166 height 109
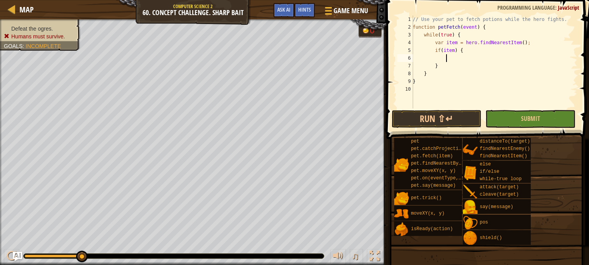
scroll to position [3, 2]
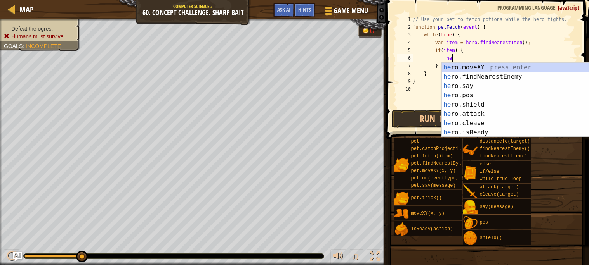
type textarea "h"
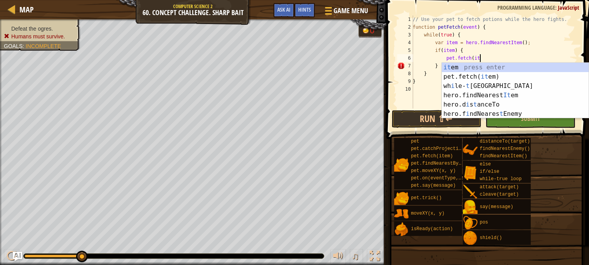
scroll to position [3, 5]
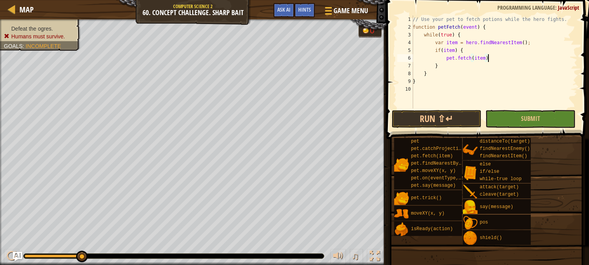
type textarea "pet.fetch(item);"
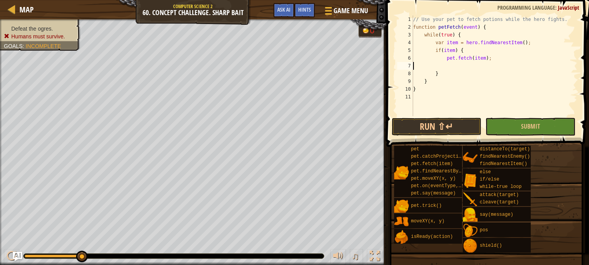
scroll to position [3, 0]
type textarea "pet.fetch(item);"
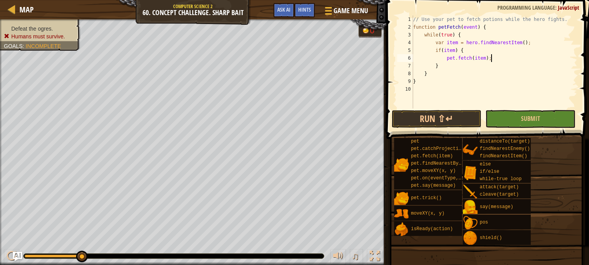
click at [452, 91] on div "// Use your pet to fetch potions while the hero fights. function petFetch ( eve…" at bounding box center [494, 70] width 166 height 109
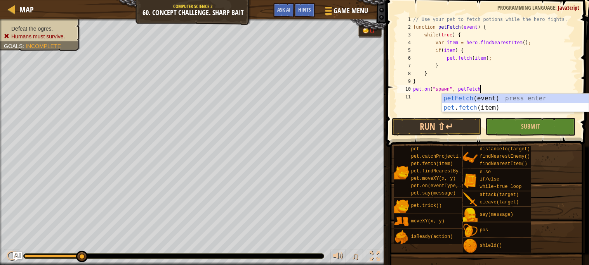
scroll to position [3, 5]
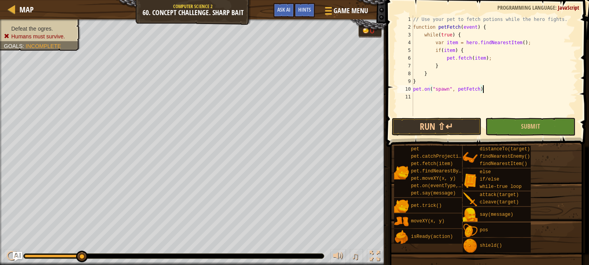
type textarea "pet.on("spawn", petFetch);"
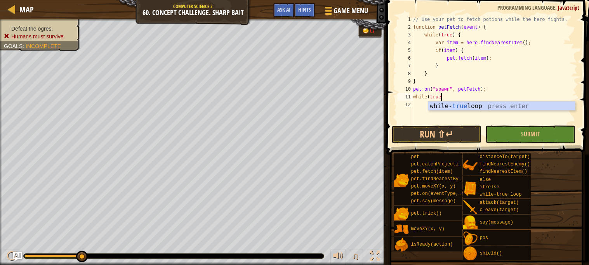
scroll to position [3, 2]
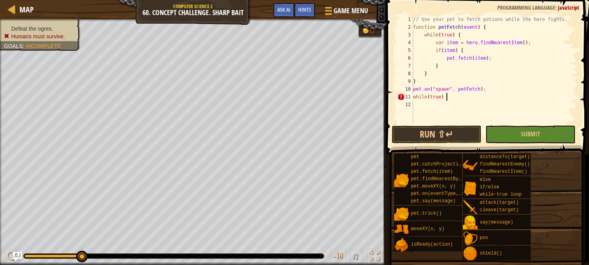
type textarea "while(true) {"
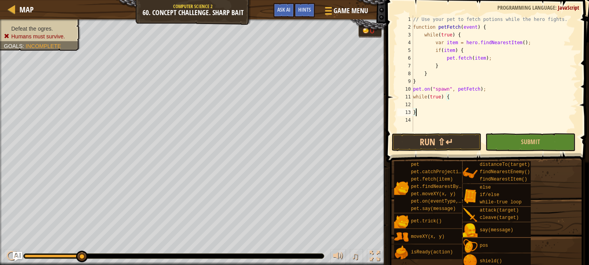
type textarea "}"
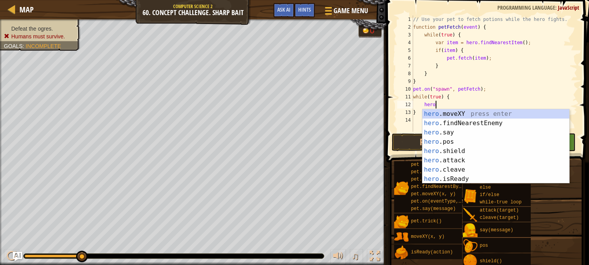
scroll to position [3, 1]
type textarea "h"
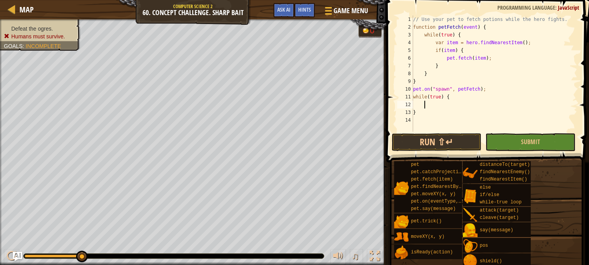
scroll to position [3, 0]
type textarea "v"
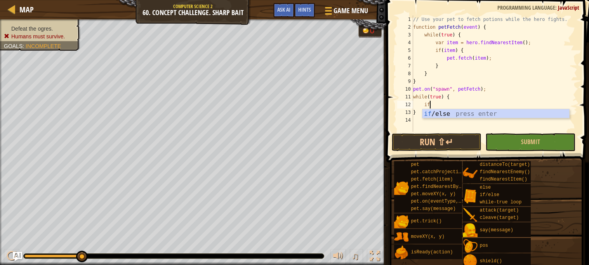
type textarea "i"
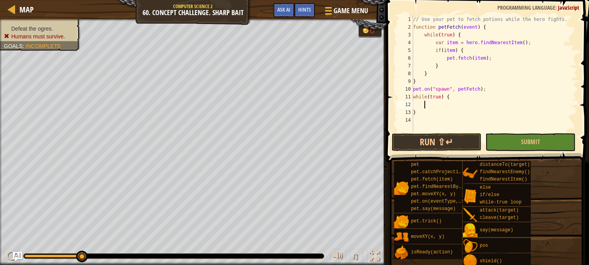
scroll to position [3, 0]
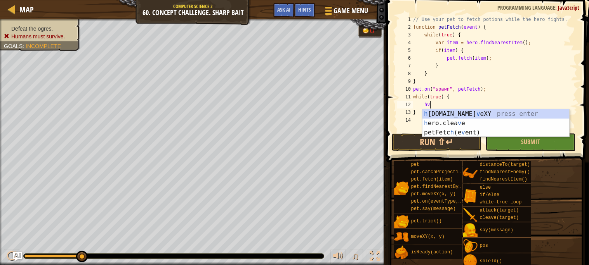
type textarea "h"
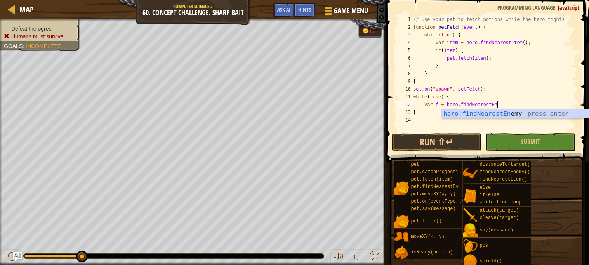
scroll to position [3, 7]
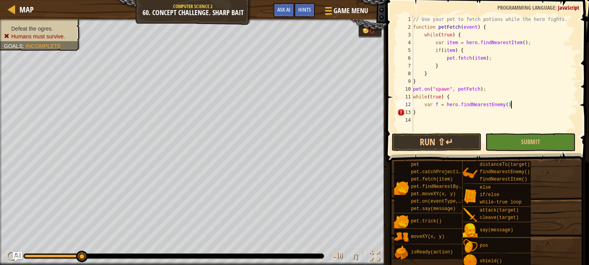
type textarea "var f = hero.findNearestEnemy();"
type textarea "if(f) {"
type textarea "}"
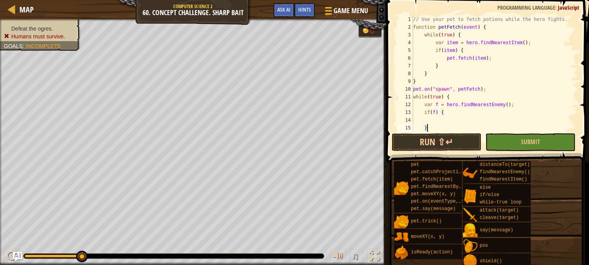
click at [444, 118] on div "// Use your pet to fetch potions while the hero fights. function petFetch ( eve…" at bounding box center [494, 82] width 166 height 132
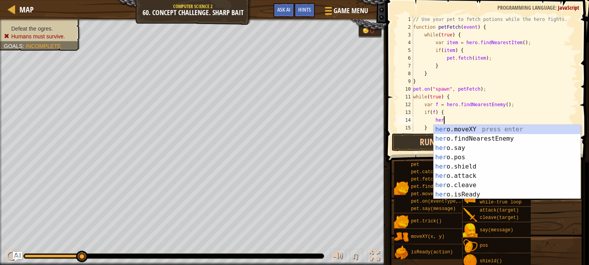
type textarea "h"
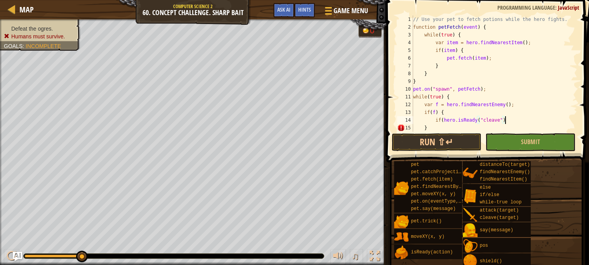
scroll to position [3, 7]
type textarea "if(hero.isReady("cleave")) {"
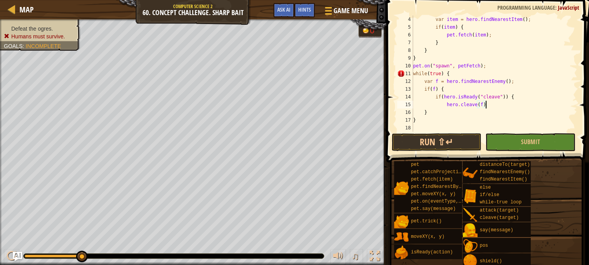
type textarea "hero.cleave(f);"
type textarea "}"
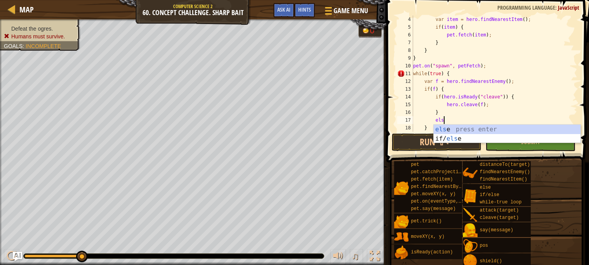
scroll to position [3, 2]
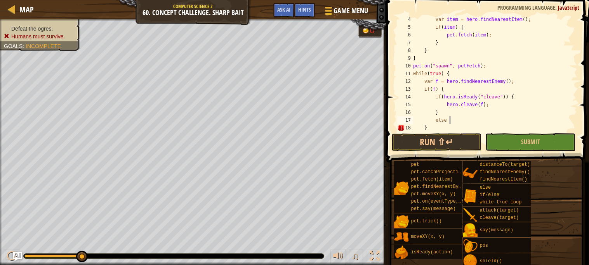
type textarea "else {"
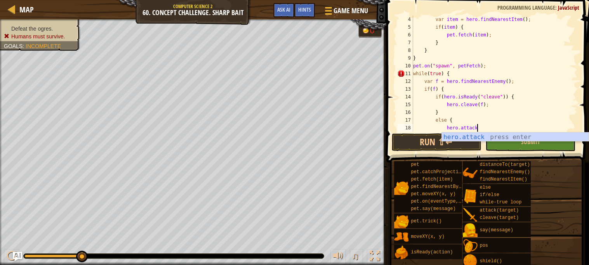
scroll to position [3, 5]
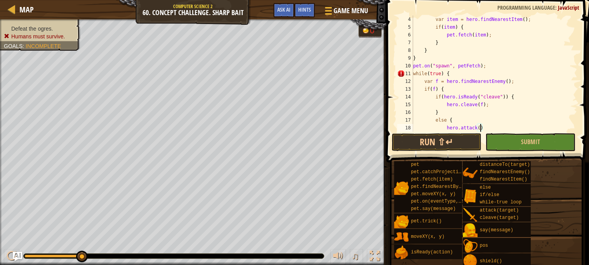
type textarea "hero.attack(f)"
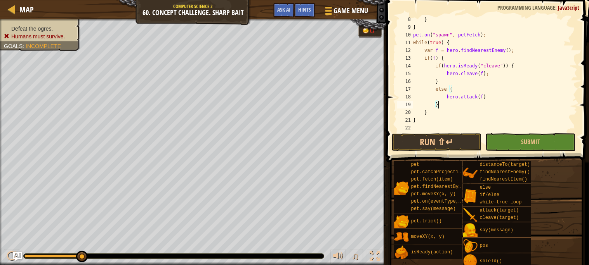
scroll to position [54, 0]
click at [413, 138] on button "Run ⇧↵" at bounding box center [437, 143] width 90 height 18
type textarea "}"
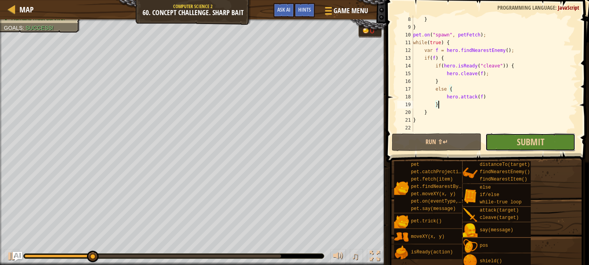
click at [510, 143] on button "Submit" at bounding box center [530, 143] width 90 height 18
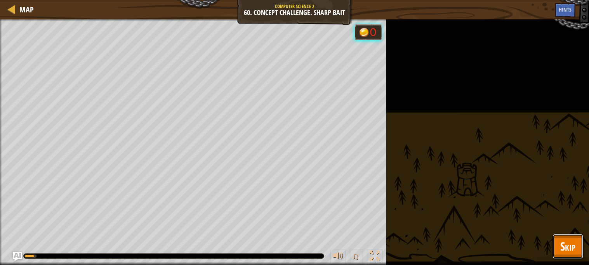
click at [566, 249] on span "Skip" at bounding box center [567, 247] width 15 height 16
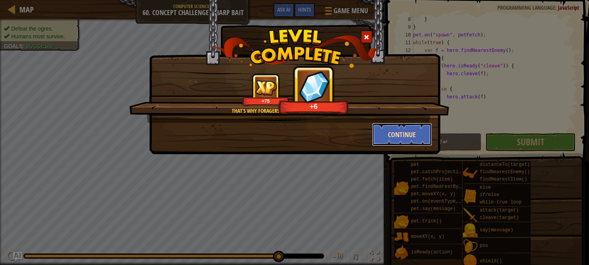
click at [401, 135] on button "Continue" at bounding box center [402, 134] width 60 height 23
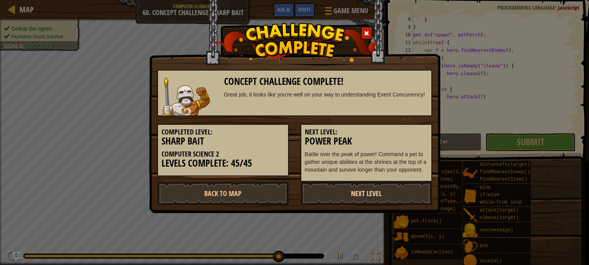
click at [346, 193] on link "Next Level" at bounding box center [366, 193] width 132 height 23
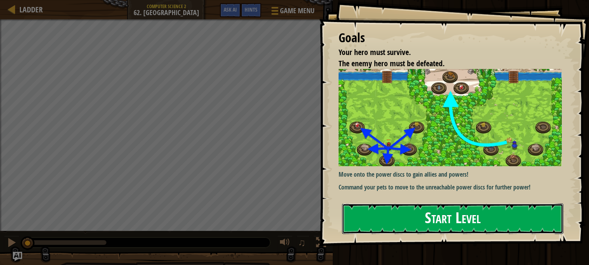
click at [433, 214] on button "Start Level" at bounding box center [452, 219] width 221 height 31
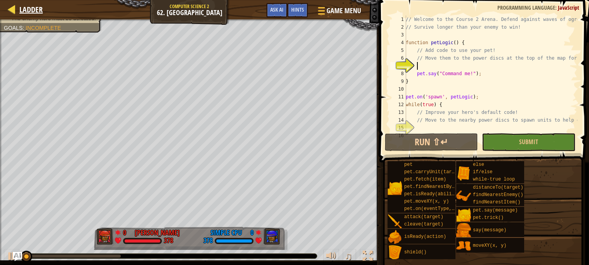
scroll to position [3, 0]
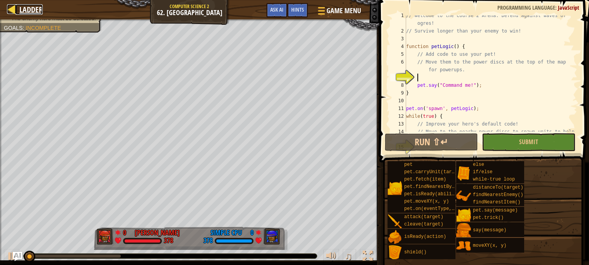
click at [7, 5] on div at bounding box center [12, 9] width 10 height 10
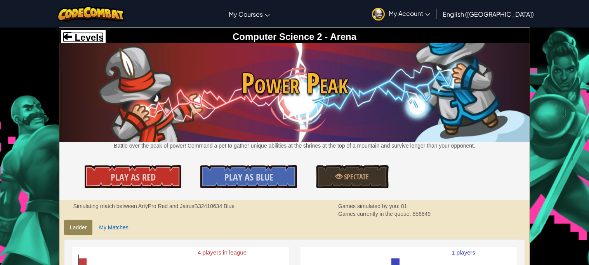
click at [81, 35] on span "Levels" at bounding box center [87, 37] width 31 height 10
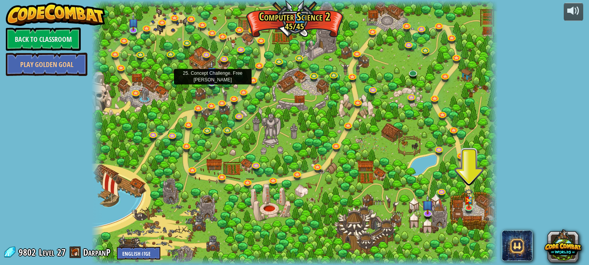
click at [212, 83] on img at bounding box center [212, 72] width 10 height 23
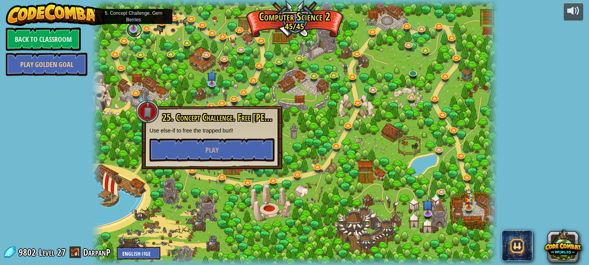
click at [135, 33] on link at bounding box center [135, 30] width 16 height 16
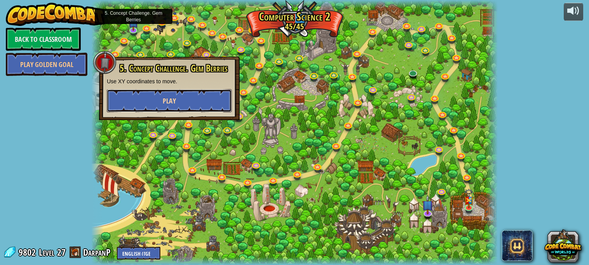
click at [163, 102] on span "Play" at bounding box center [169, 101] width 13 height 10
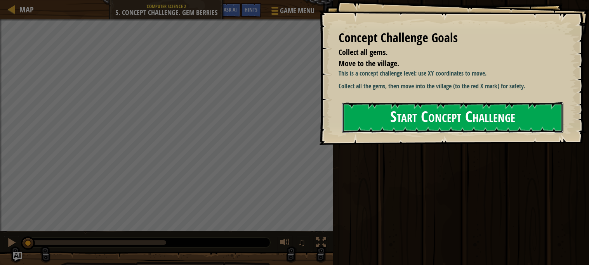
click at [436, 128] on button "Start Concept Challenge" at bounding box center [452, 117] width 221 height 31
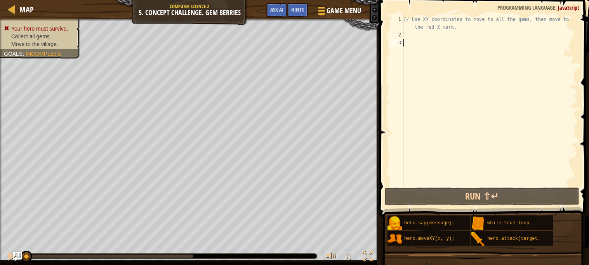
click at [438, 36] on div "// Use XY coordinates to move to all the gems, then move to the red X mark." at bounding box center [489, 113] width 175 height 194
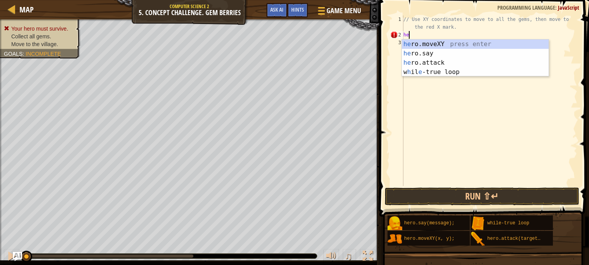
scroll to position [3, 0]
type textarea "h"
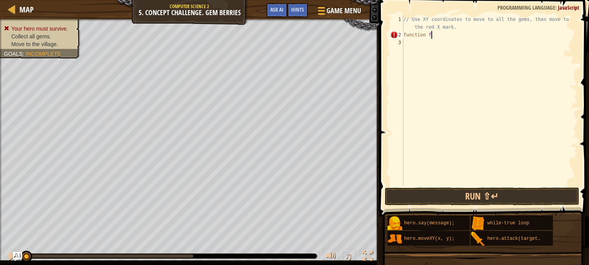
scroll to position [3, 2]
type textarea "function f {"
type textarea "function f(x, y) {"
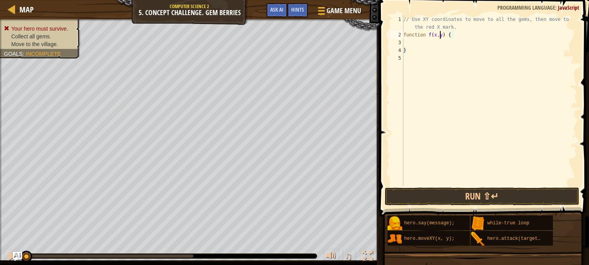
click at [439, 38] on div "// Use XY coordinates to move to all the gems, then move to the red X mark. fun…" at bounding box center [489, 113] width 175 height 194
type textarea "function f(x, y) {"
click at [432, 43] on div "// Use XY coordinates to move to all the gems, then move to the red X mark. fun…" at bounding box center [489, 113] width 175 height 194
type textarea "hero.moveXY(x, y)"
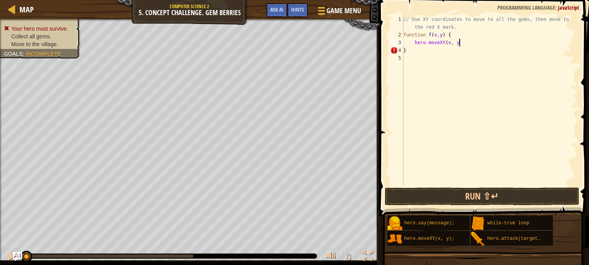
scroll to position [3, 4]
click at [439, 67] on div "// Use XY coordinates to move to all the gems, then move to the red X mark. fun…" at bounding box center [489, 113] width 175 height 194
type textarea "f(8, 48)"
type textarea "f(8, 12)"
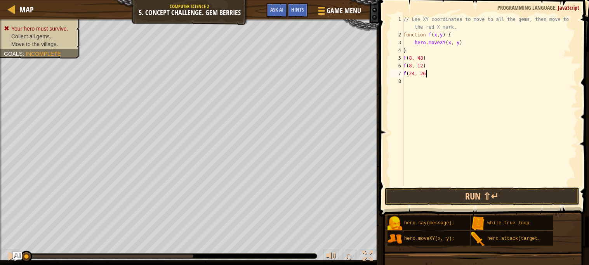
type textarea "f(24, 26)"
type textarea "f(34, 14)"
type textarea "f"
type textarea "f(34, 14)"
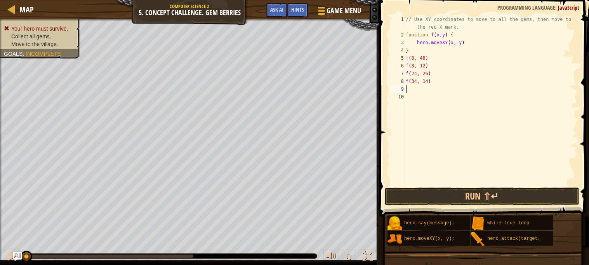
click at [421, 70] on div "// Use XY coordinates to move to all the gems, then move to the red X mark. fun…" at bounding box center [490, 113] width 173 height 194
click at [420, 72] on div "// Use XY coordinates to move to all the gems, then move to the red X mark. fun…" at bounding box center [490, 113] width 173 height 194
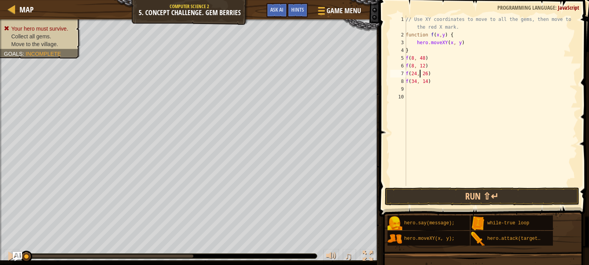
type textarea "f(24, 26) f(34, 14)"
click at [418, 89] on div "// Use XY coordinates to move to all the gems, then move to the red X mark. fun…" at bounding box center [490, 113] width 173 height 194
click at [418, 99] on div "// Use XY coordinates to move to all the gems, then move to the red X mark. fun…" at bounding box center [490, 113] width 173 height 194
type textarea "f(40, 56)"
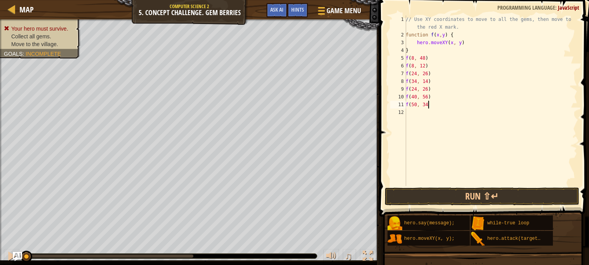
type textarea "f(50, 34)"
click at [471, 44] on div "// Use XY coordinates to move to all the gems, then move to the red X mark. fun…" at bounding box center [490, 113] width 173 height 194
type textarea "hero.moveXY(x, y);"
click at [447, 197] on button "Run ⇧↵" at bounding box center [482, 197] width 194 height 18
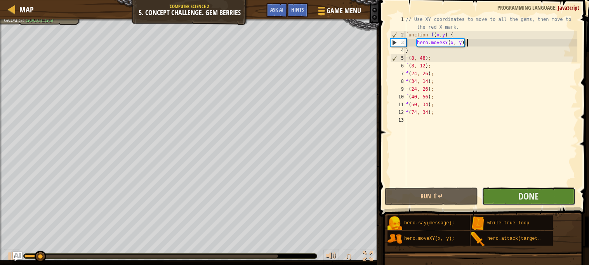
click at [488, 190] on button "Done" at bounding box center [528, 197] width 93 height 18
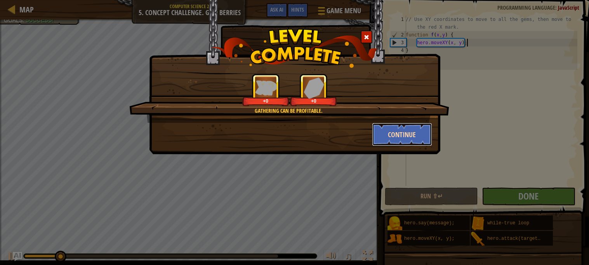
click at [404, 137] on button "Continue" at bounding box center [402, 134] width 60 height 23
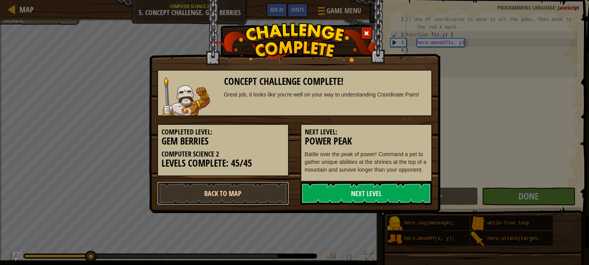
click at [267, 194] on link "Back to Map" at bounding box center [223, 193] width 132 height 23
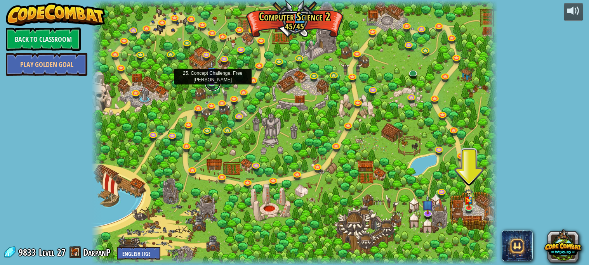
click at [212, 86] on link at bounding box center [213, 84] width 16 height 16
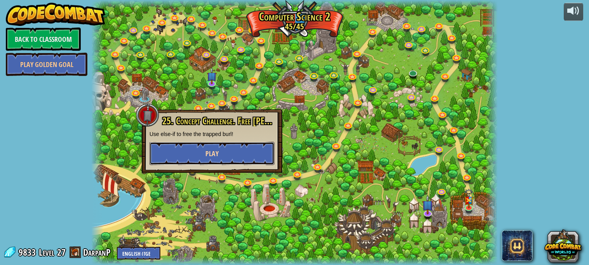
click at [232, 146] on button "Play" at bounding box center [211, 153] width 125 height 23
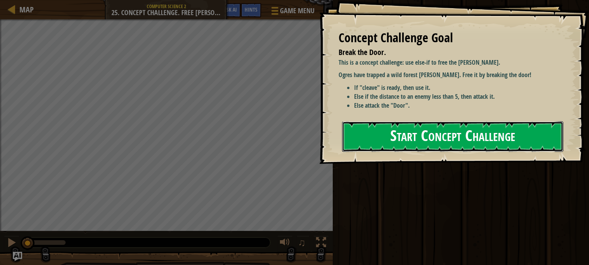
click at [435, 134] on button "Start Concept Challenge" at bounding box center [452, 136] width 221 height 31
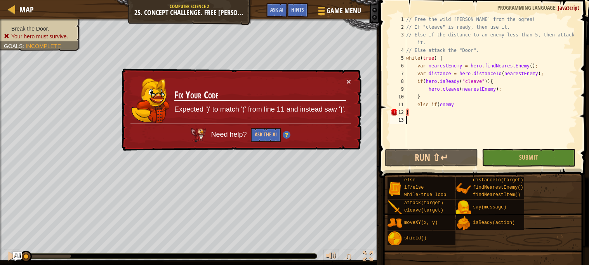
click at [459, 103] on div "// Free the wild [PERSON_NAME] from the ogres! // If "cleave" is ready, then us…" at bounding box center [490, 89] width 173 height 147
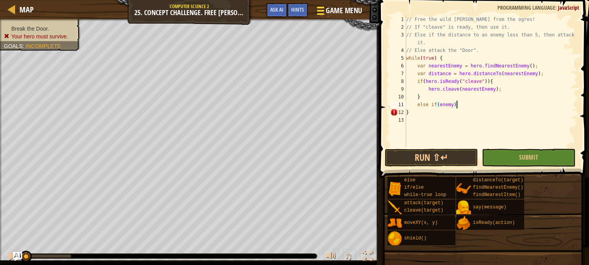
type textarea "else if(enemy)"
click at [329, 18] on button "Game Menu" at bounding box center [338, 12] width 57 height 19
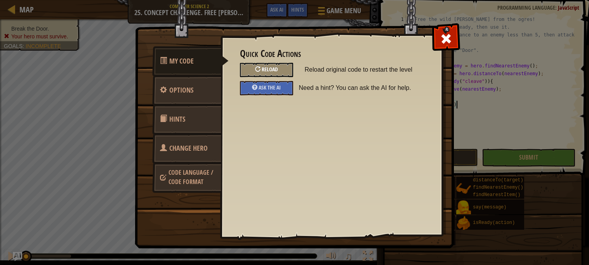
click at [264, 66] on span "Reload" at bounding box center [270, 69] width 16 height 7
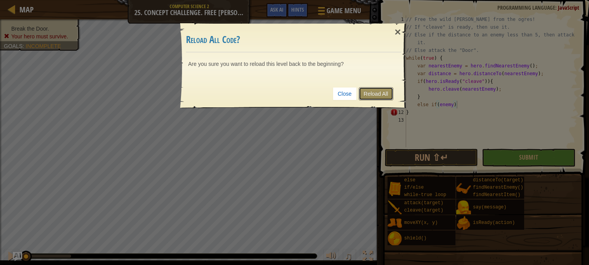
click at [371, 97] on link "Reload All" at bounding box center [376, 93] width 35 height 13
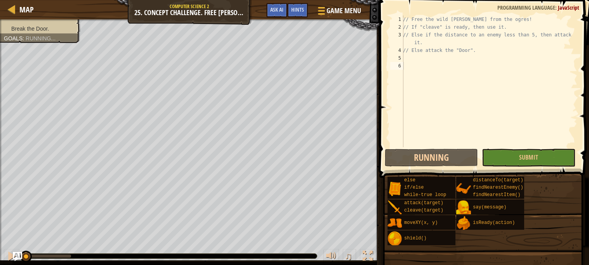
scroll to position [3, 0]
click at [446, 59] on div "// Free the wild [PERSON_NAME] from the ogres! // If "cleave" is ready, then us…" at bounding box center [489, 89] width 176 height 147
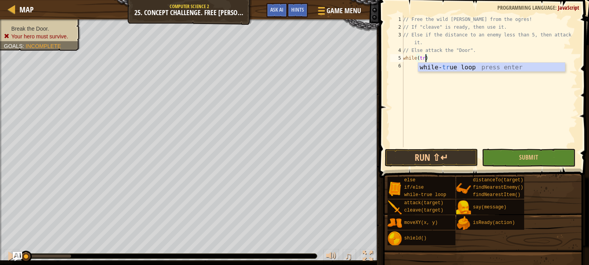
scroll to position [3, 2]
type textarea "while(true) {"
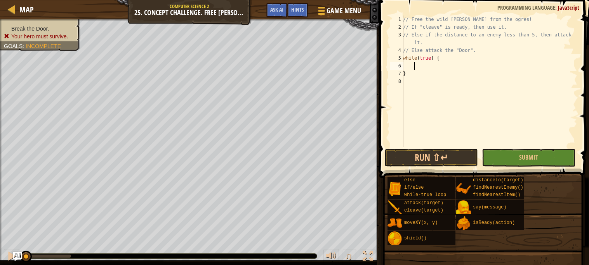
scroll to position [3, 0]
type textarea "i"
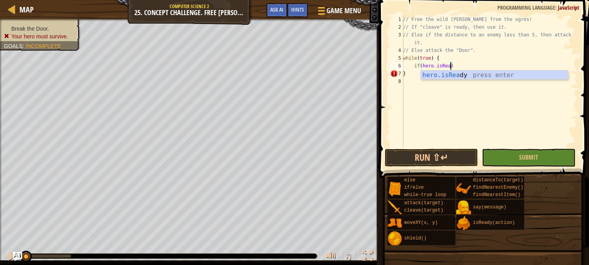
scroll to position [3, 3]
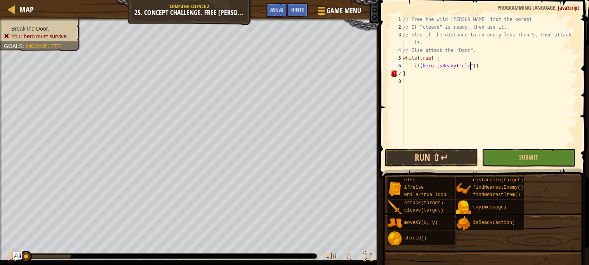
type textarea "if(hero.isReady("[PERSON_NAME]"
click at [469, 66] on div "// Free the wild [PERSON_NAME] from the ogres! // If "cleave" is ready, then us…" at bounding box center [489, 89] width 176 height 147
click at [461, 71] on div "// Free the wild [PERSON_NAME] from the ogres! // If "cleave" is ready, then us…" at bounding box center [489, 89] width 176 height 147
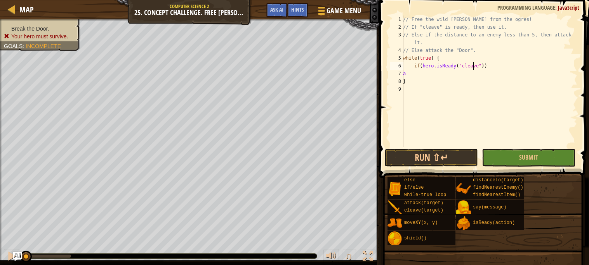
type textarea "a"
click at [511, 66] on div "// Free the wild [PERSON_NAME] from the ogres! // If "cleave" is ready, then us…" at bounding box center [489, 89] width 176 height 147
type textarea "if(hero.isReady("cleave")) {"
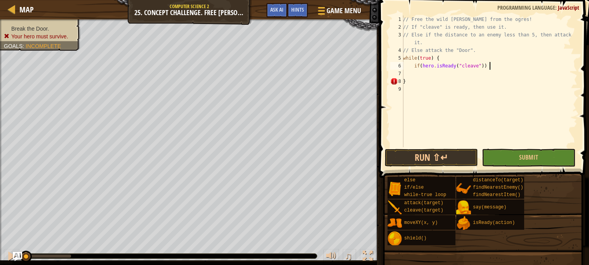
scroll to position [3, 7]
click at [453, 72] on div "// Free the wild [PERSON_NAME] from the ogres! // If "cleave" is ready, then us…" at bounding box center [489, 89] width 176 height 147
type textarea "}"
click at [455, 70] on div "// Free the wild [PERSON_NAME] from the ogres! // If "cleave" is ready, then us…" at bounding box center [490, 89] width 173 height 147
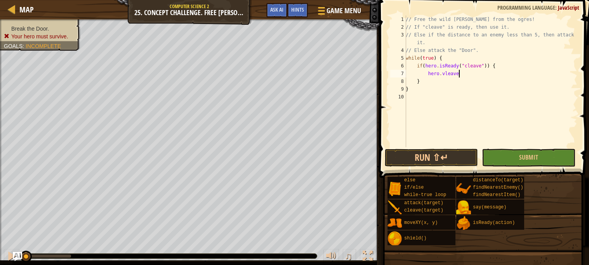
scroll to position [3, 3]
type textarea "hero.vleave"
